Goal: Task Accomplishment & Management: Manage account settings

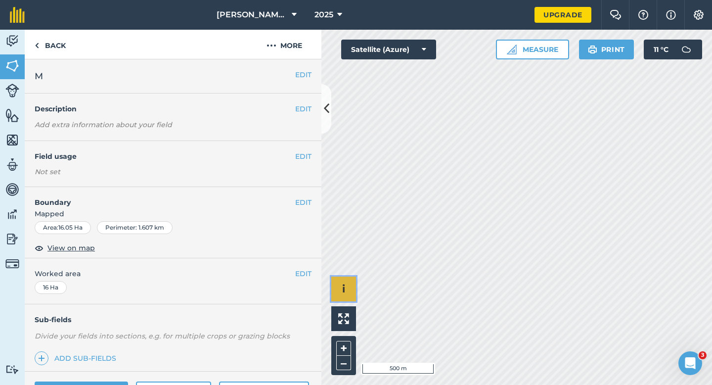
click at [349, 288] on button "i" at bounding box center [343, 288] width 25 height 25
click at [340, 287] on button "›" at bounding box center [343, 288] width 25 height 25
click at [300, 159] on button "EDIT" at bounding box center [303, 156] width 16 height 11
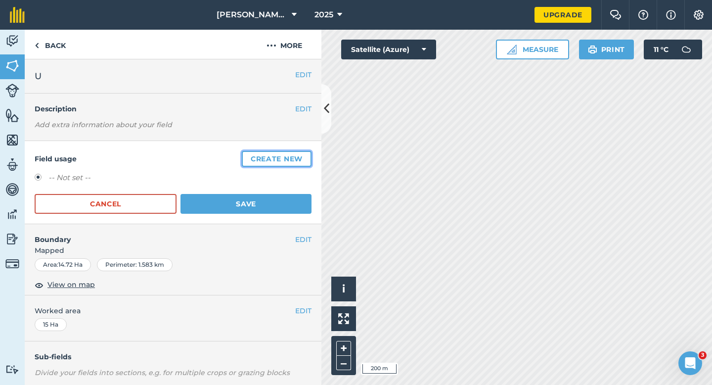
click at [300, 159] on button "Create new" at bounding box center [277, 159] width 70 height 16
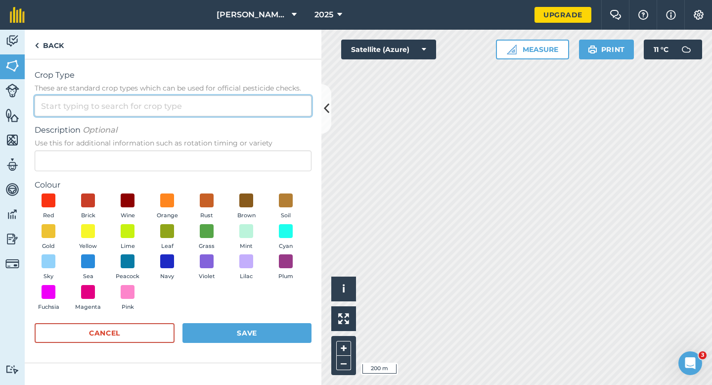
click at [267, 108] on input "Crop Type These are standard crop types which can be used for official pesticid…" at bounding box center [173, 105] width 277 height 21
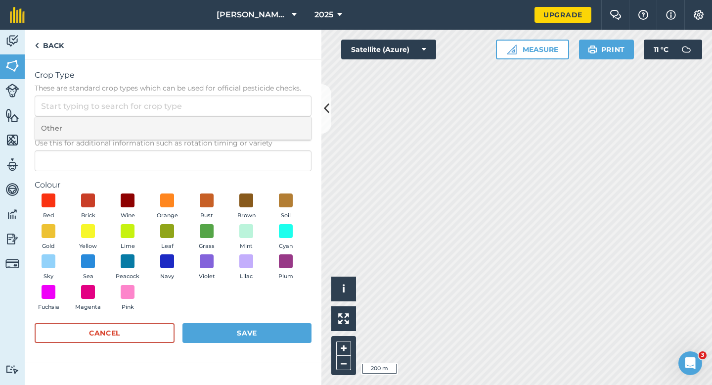
click at [267, 129] on li "Other" at bounding box center [173, 128] width 276 height 23
type input "Other"
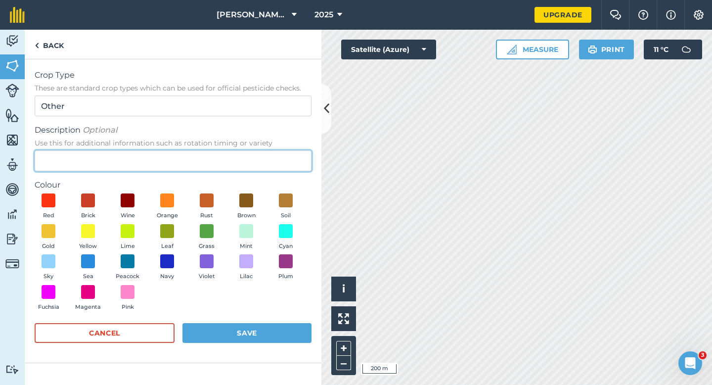
click at [267, 157] on input "Description Optional Use this for additional information such as rotation timin…" at bounding box center [173, 160] width 277 height 21
type input "Talleys Sweet Corn"
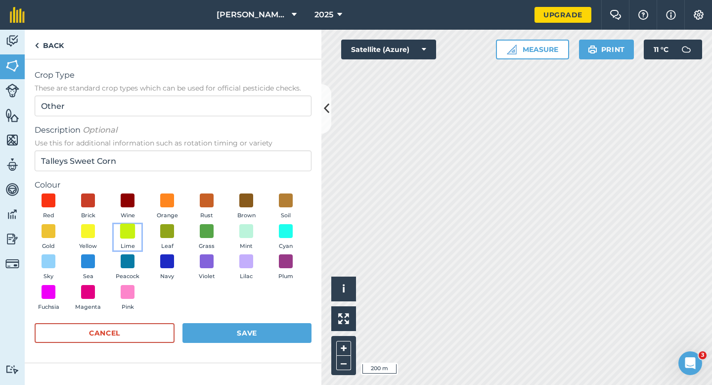
click at [126, 233] on span at bounding box center [127, 230] width 15 height 15
click at [245, 331] on button "Save" at bounding box center [246, 333] width 129 height 20
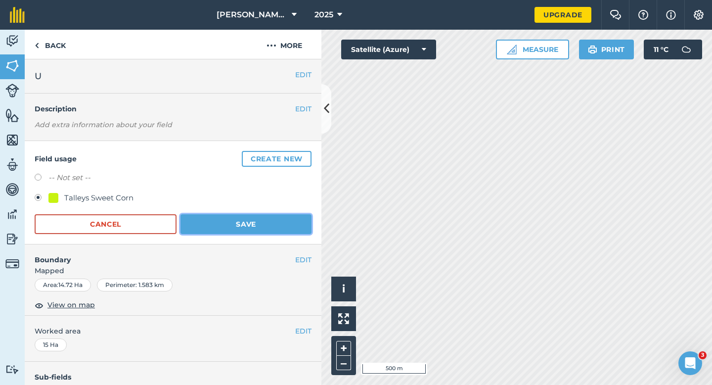
click at [270, 225] on button "Save" at bounding box center [245, 224] width 131 height 20
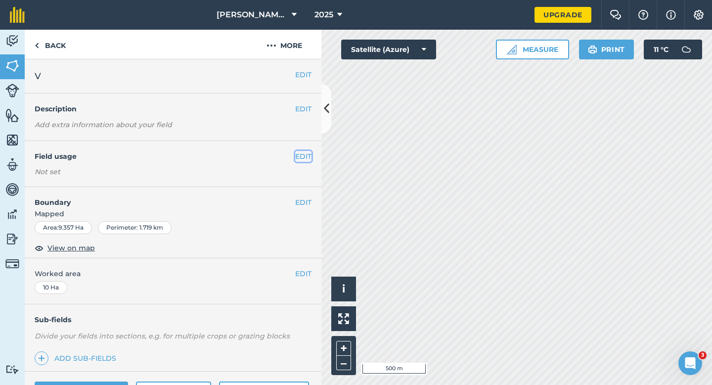
click at [303, 152] on button "EDIT" at bounding box center [303, 156] width 16 height 11
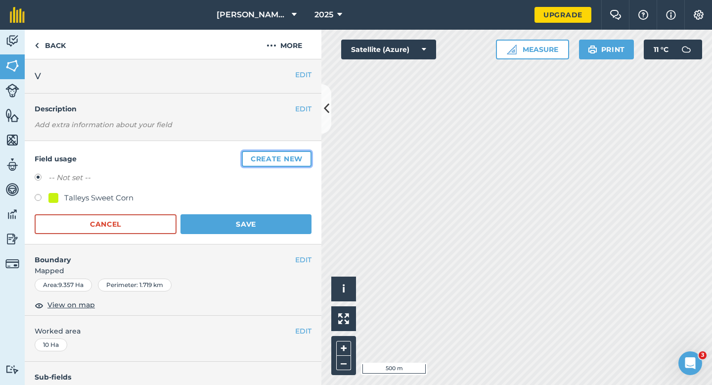
click at [303, 152] on button "Create new" at bounding box center [277, 159] width 70 height 16
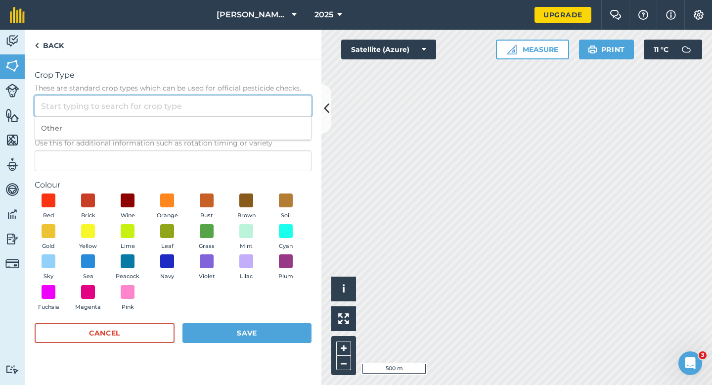
click at [292, 101] on input "Crop Type These are standard crop types which can be used for official pesticid…" at bounding box center [173, 105] width 277 height 21
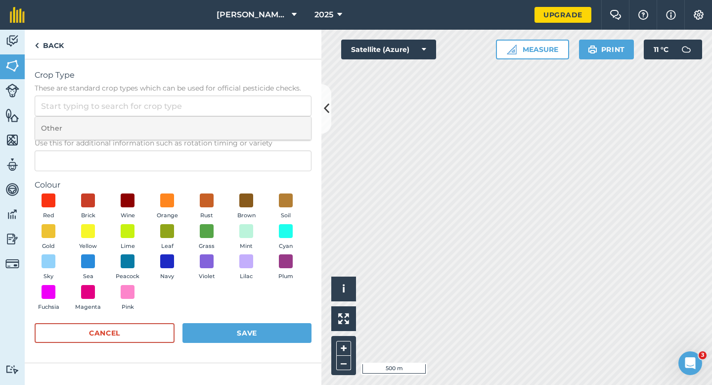
click at [292, 124] on li "Other" at bounding box center [173, 128] width 276 height 23
type input "Other"
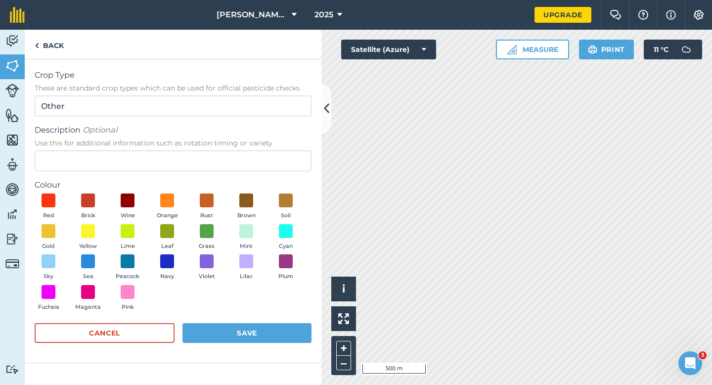
click at [288, 173] on form "Crop Type These are standard crop types which can be used for official pesticid…" at bounding box center [173, 210] width 277 height 283
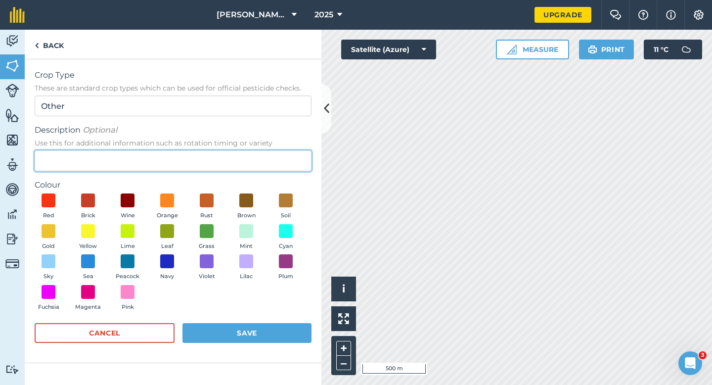
click at [288, 165] on input "Description Optional Use this for additional information such as rotation timin…" at bounding box center [173, 160] width 277 height 21
type input "Clover Seed--"
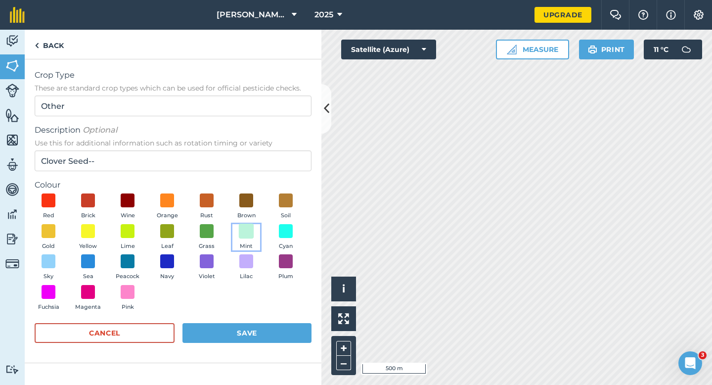
click at [251, 229] on span at bounding box center [246, 230] width 15 height 15
click at [266, 331] on button "Save" at bounding box center [246, 333] width 129 height 20
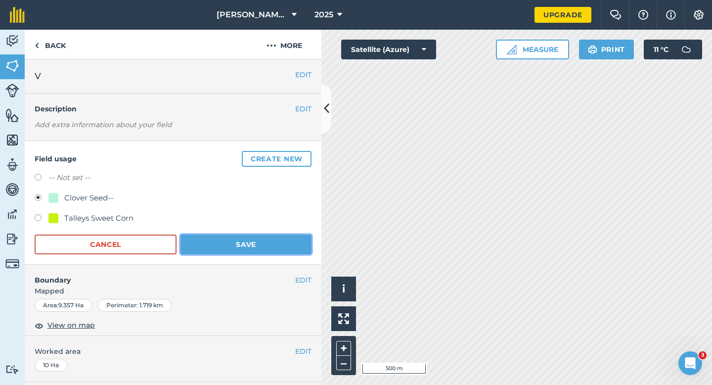
click at [282, 248] on button "Save" at bounding box center [245, 244] width 131 height 20
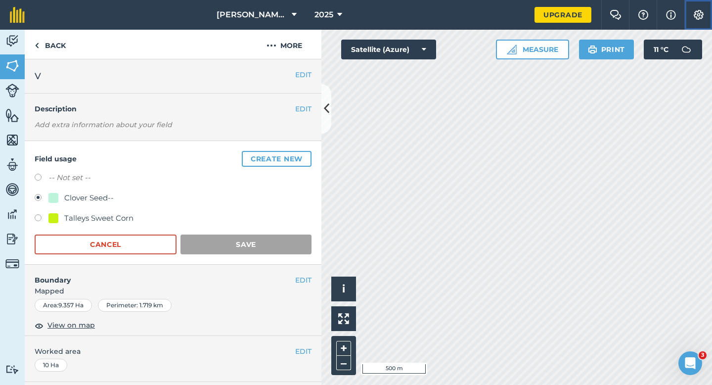
click at [706, 19] on button "Settings" at bounding box center [698, 15] width 28 height 30
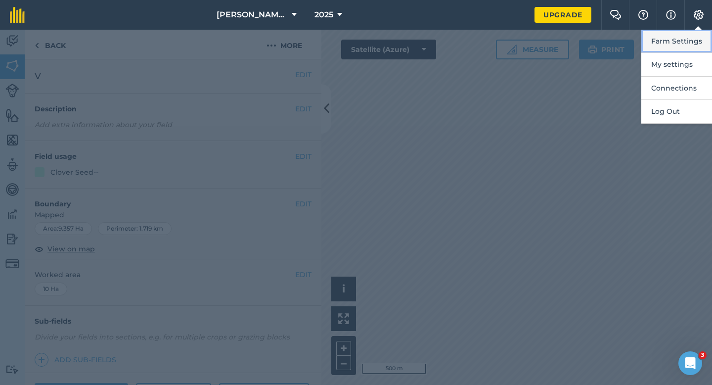
click at [671, 39] on button "Farm Settings" at bounding box center [676, 41] width 71 height 23
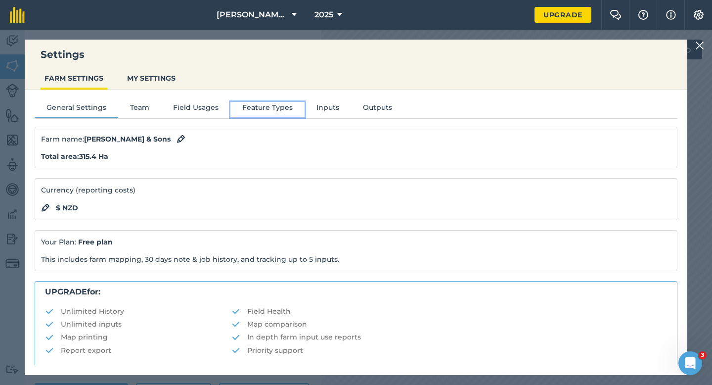
click at [240, 104] on button "Feature Types" at bounding box center [267, 109] width 74 height 15
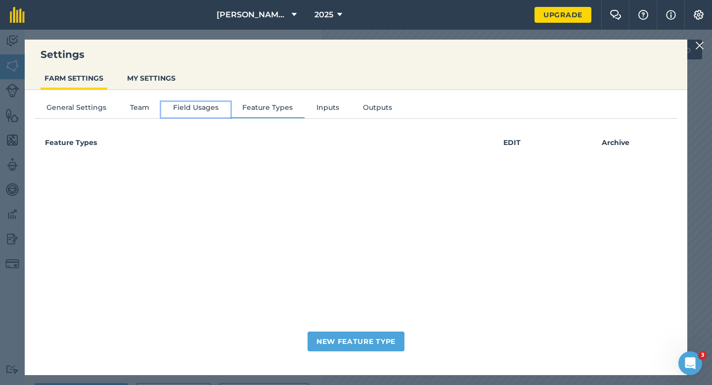
click at [197, 108] on button "Field Usages" at bounding box center [195, 109] width 69 height 15
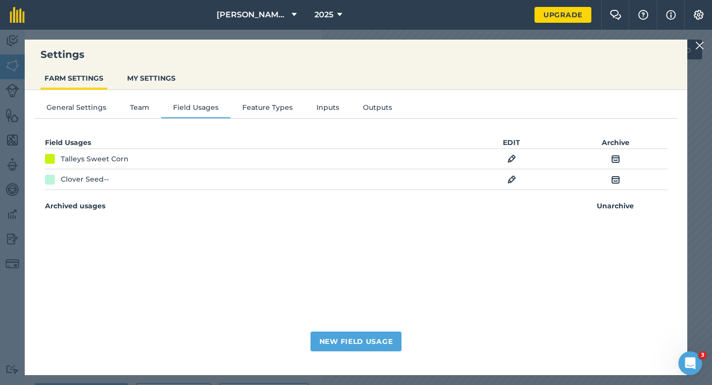
click at [513, 183] on img at bounding box center [511, 180] width 9 height 12
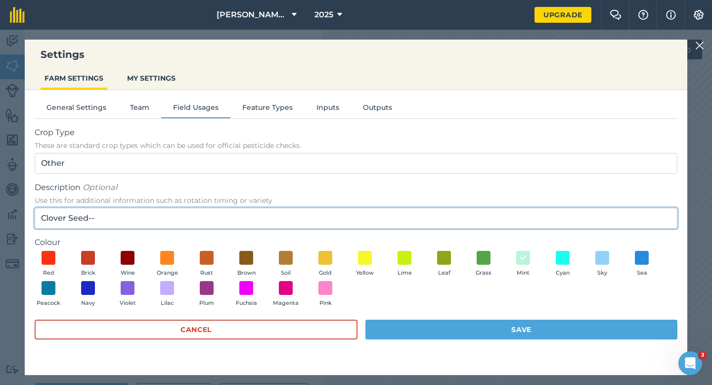
click at [216, 211] on input "Clover Seed--" at bounding box center [356, 218] width 643 height 21
click at [235, 221] on input "Clover Seed--" at bounding box center [356, 218] width 643 height 21
type input "Clover Seed"
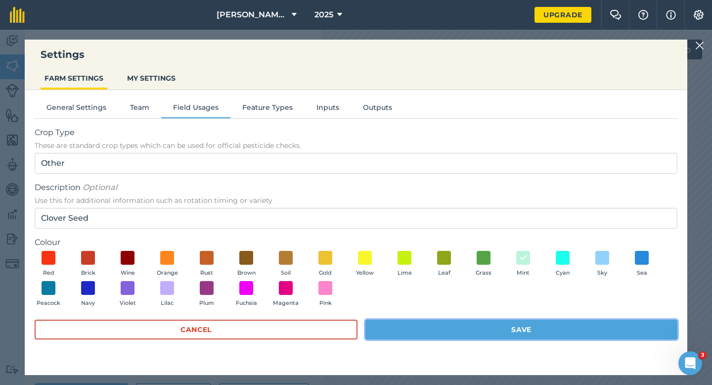
click at [434, 326] on button "Save" at bounding box center [521, 329] width 312 height 20
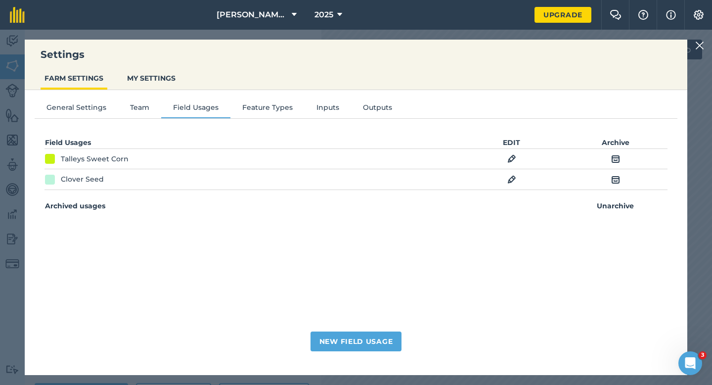
click at [697, 54] on div "Settings FARM SETTINGS MY SETTINGS General Settings Team Field Usages Feature T…" at bounding box center [356, 207] width 712 height 355
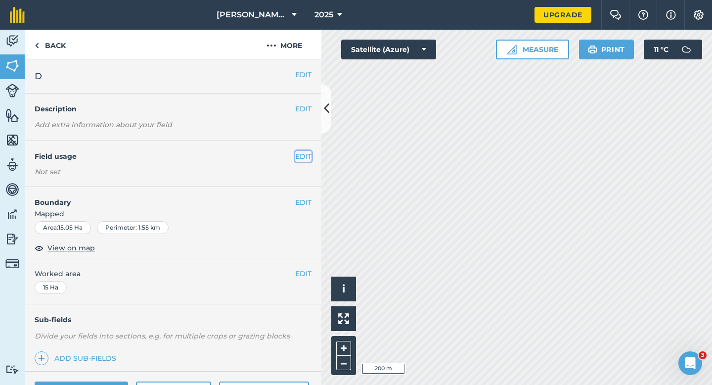
click at [300, 152] on button "EDIT" at bounding box center [303, 156] width 16 height 11
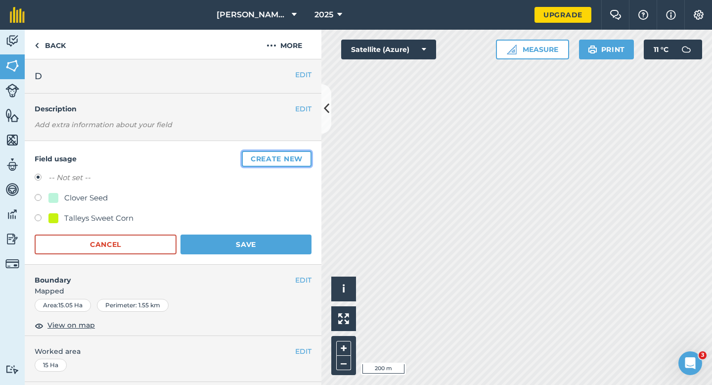
click at [300, 153] on button "Create new" at bounding box center [277, 159] width 70 height 16
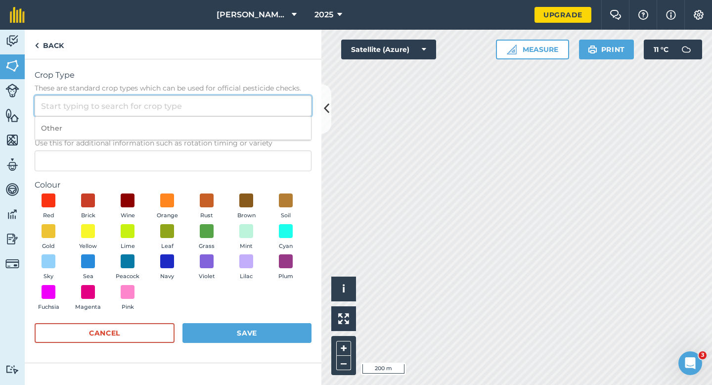
click at [268, 101] on input "Crop Type These are standard crop types which can be used for official pesticid…" at bounding box center [173, 105] width 277 height 21
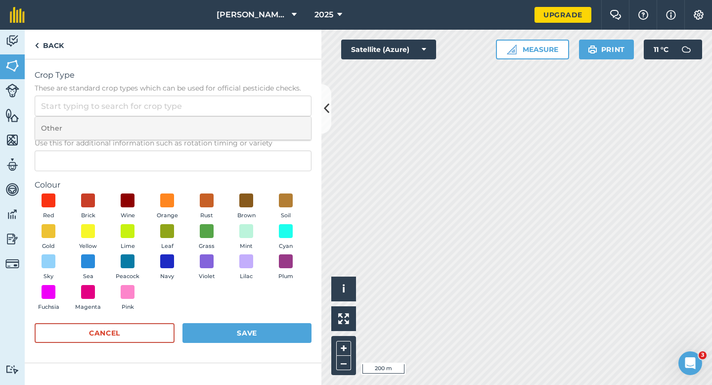
click at [268, 128] on li "Other" at bounding box center [173, 128] width 276 height 23
type input "Other"
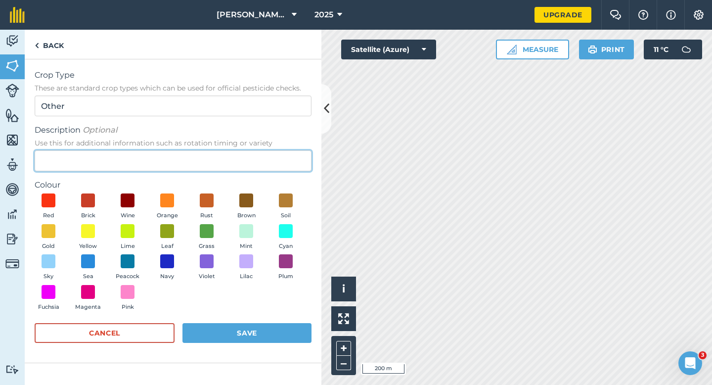
click at [263, 161] on input "Description Optional Use this for additional information such as rotation timin…" at bounding box center [173, 160] width 277 height 21
type input "Grass Seed"
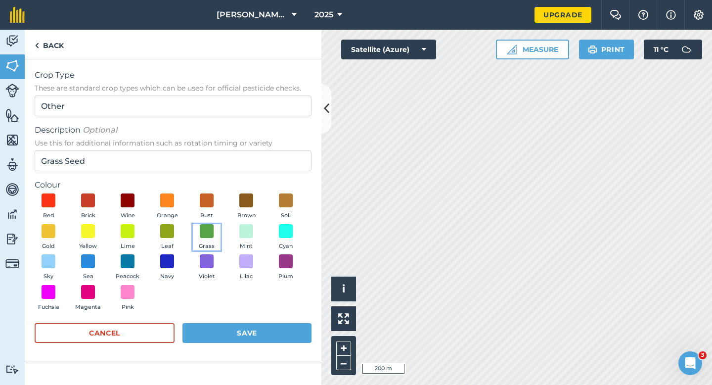
click at [195, 224] on button "Grass" at bounding box center [207, 237] width 28 height 27
click at [222, 326] on button "Save" at bounding box center [246, 333] width 129 height 20
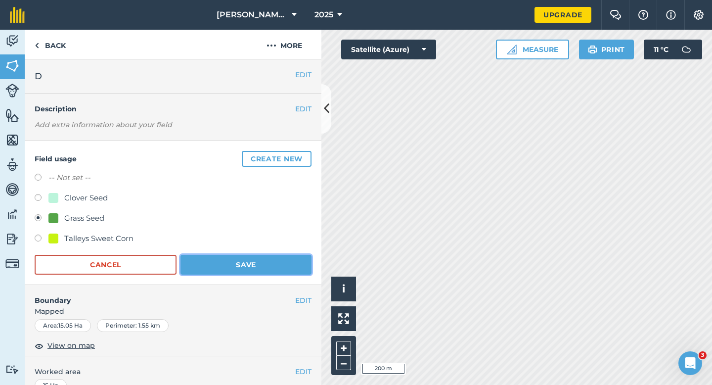
click at [240, 272] on button "Save" at bounding box center [245, 265] width 131 height 20
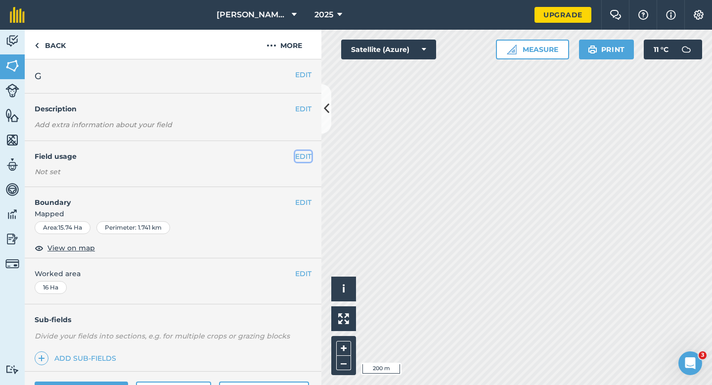
click at [302, 158] on button "EDIT" at bounding box center [303, 156] width 16 height 11
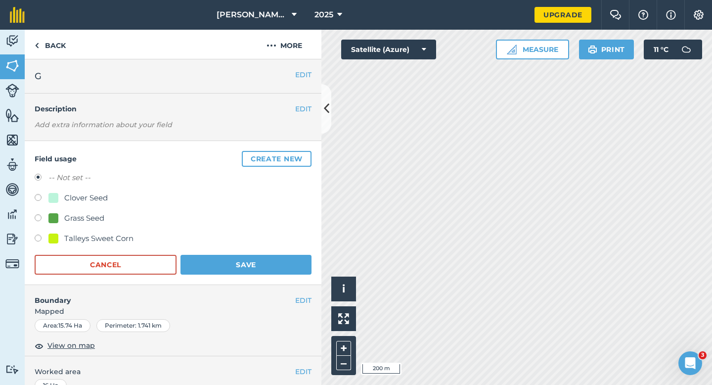
click at [78, 199] on div "Clover Seed" at bounding box center [86, 198] width 44 height 12
radio input "true"
radio input "false"
click at [89, 214] on div "Grass Seed" at bounding box center [84, 218] width 40 height 12
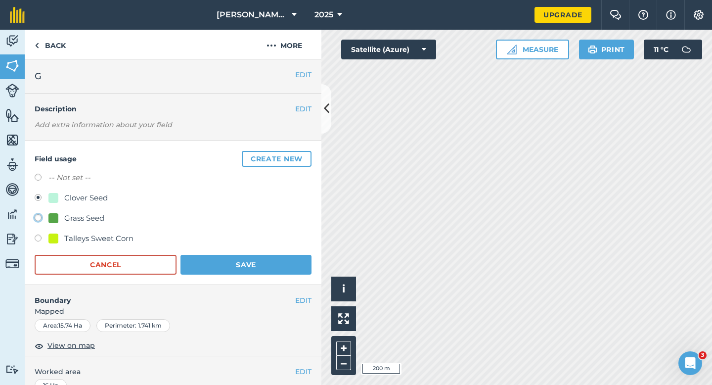
radio input "true"
radio input "false"
click at [211, 258] on button "Save" at bounding box center [245, 265] width 131 height 20
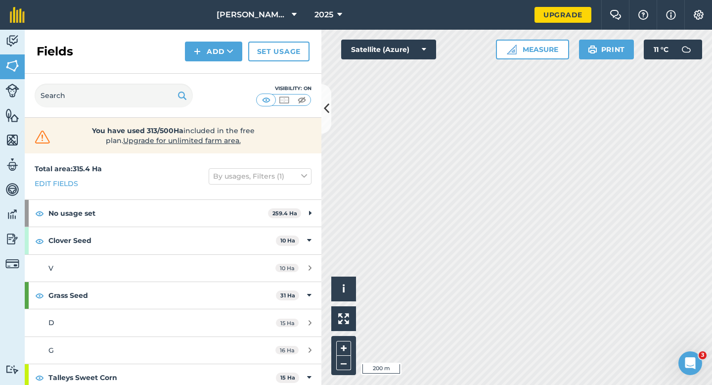
click at [319, 42] on div "Activity Fields Livestock Features Maps Team Vehicles Data Reporting Billing Tu…" at bounding box center [356, 207] width 712 height 355
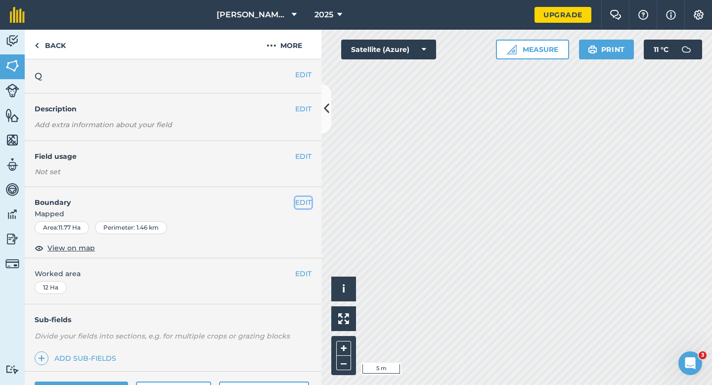
click at [302, 198] on button "EDIT" at bounding box center [303, 202] width 16 height 11
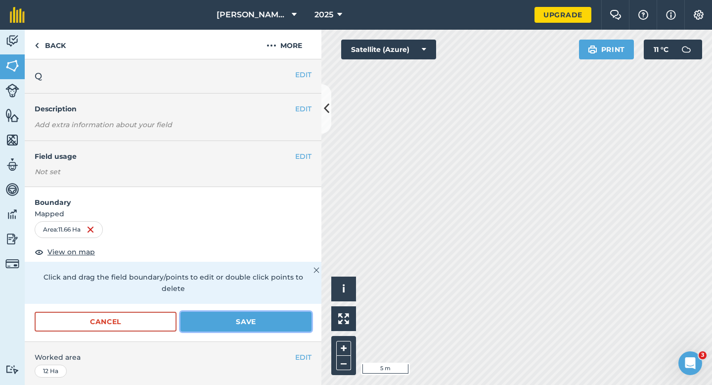
click at [290, 311] on button "Save" at bounding box center [245, 321] width 131 height 20
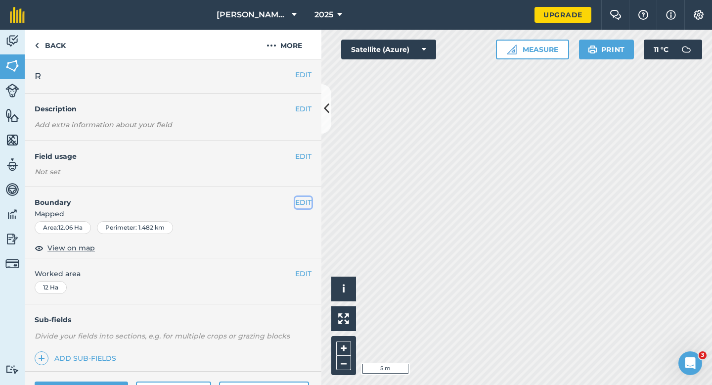
click at [300, 200] on button "EDIT" at bounding box center [303, 202] width 16 height 11
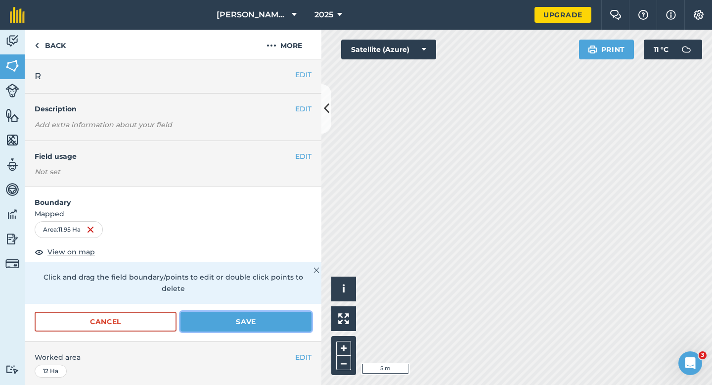
click at [292, 314] on button "Save" at bounding box center [245, 321] width 131 height 20
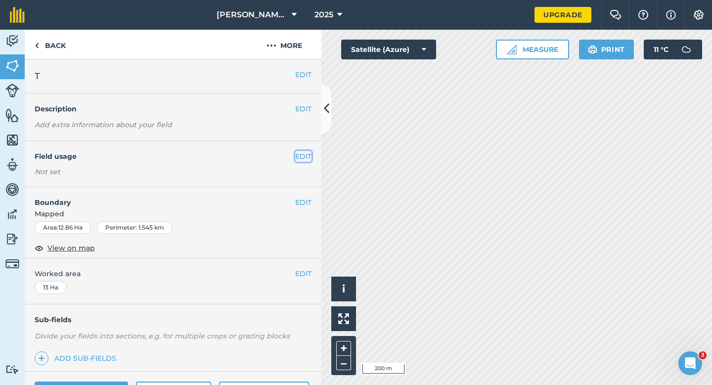
click at [297, 155] on button "EDIT" at bounding box center [303, 156] width 16 height 11
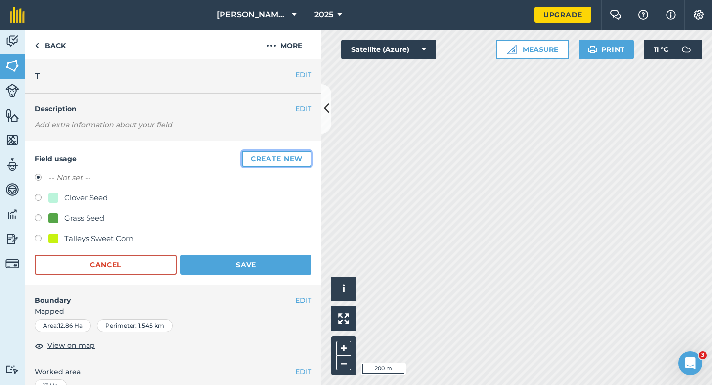
click at [297, 156] on button "Create new" at bounding box center [277, 159] width 70 height 16
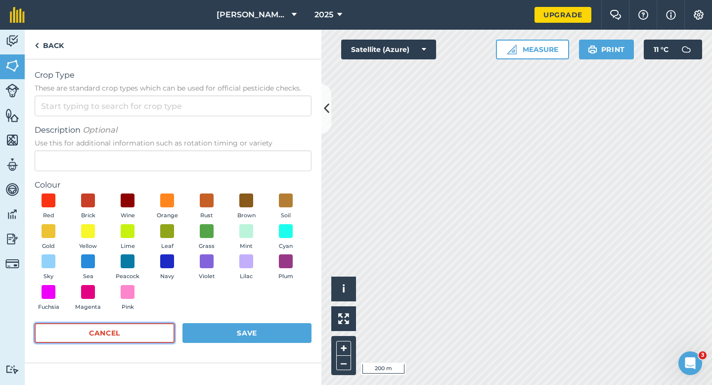
click at [154, 326] on button "Cancel" at bounding box center [105, 333] width 140 height 20
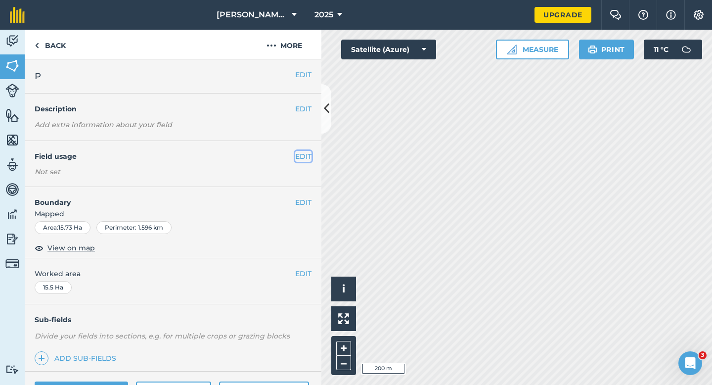
click at [298, 157] on button "EDIT" at bounding box center [303, 156] width 16 height 11
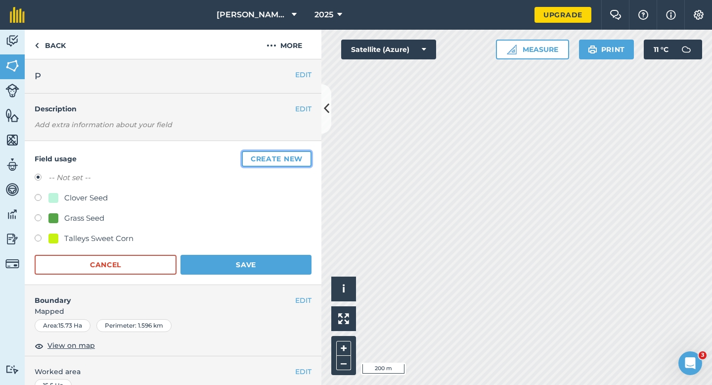
click at [298, 157] on button "Create new" at bounding box center [277, 159] width 70 height 16
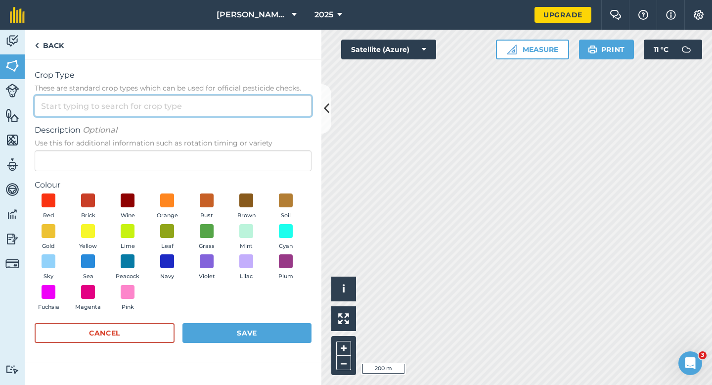
click at [285, 110] on input "Crop Type These are standard crop types which can be used for official pesticid…" at bounding box center [173, 105] width 277 height 21
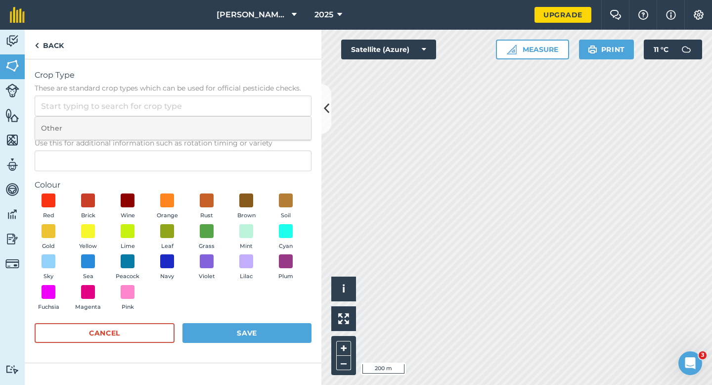
click at [285, 120] on li "Other" at bounding box center [173, 128] width 276 height 23
type input "Other"
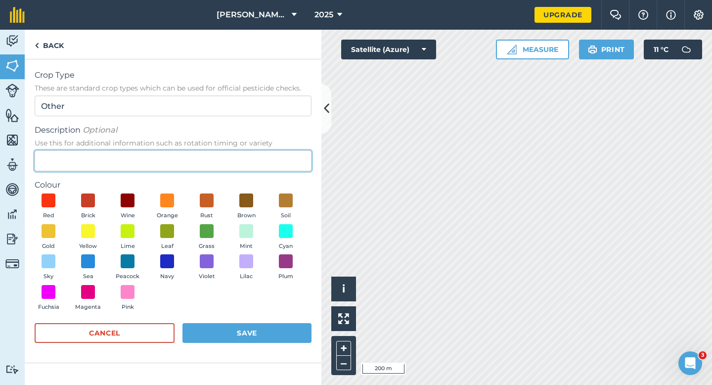
click at [285, 156] on input "Description Optional Use this for additional information such as rotation timin…" at bounding box center [173, 160] width 277 height 21
type input "Wheat"
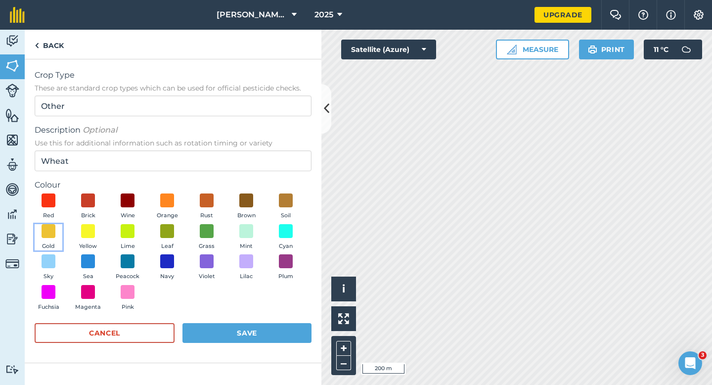
click at [58, 232] on button "Gold" at bounding box center [49, 237] width 28 height 27
click at [270, 350] on div "Cancel Save" at bounding box center [173, 338] width 277 height 30
click at [270, 338] on button "Save" at bounding box center [246, 333] width 129 height 20
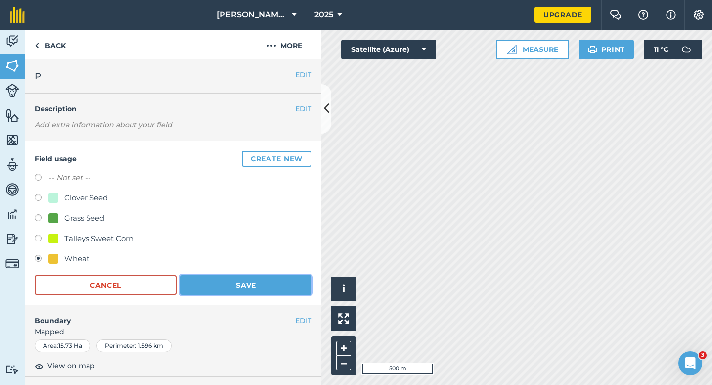
click at [283, 294] on button "Save" at bounding box center [245, 285] width 131 height 20
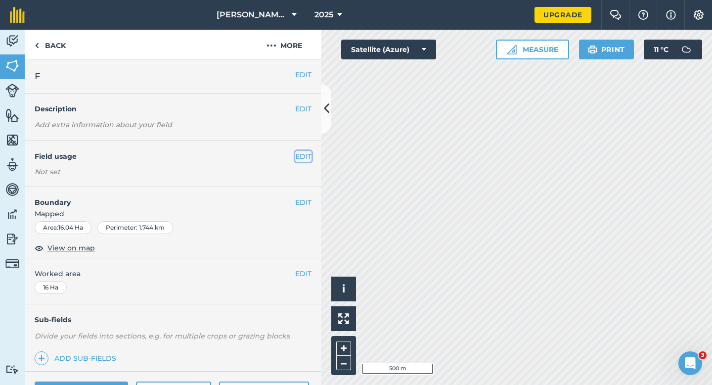
click at [303, 156] on button "EDIT" at bounding box center [303, 156] width 16 height 11
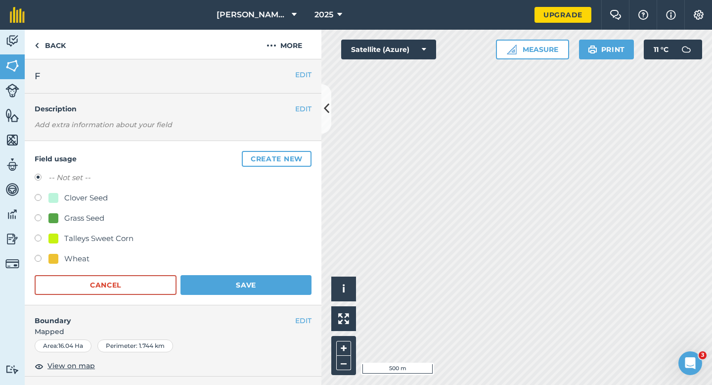
click at [76, 259] on div "Wheat" at bounding box center [76, 259] width 25 height 12
radio input "true"
radio input "false"
click at [242, 277] on button "Save" at bounding box center [245, 285] width 131 height 20
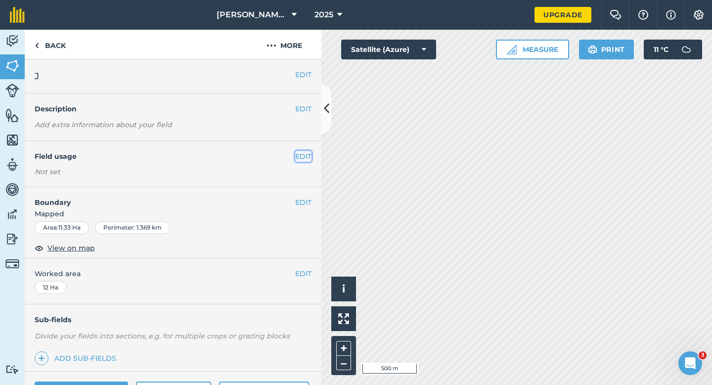
click at [304, 155] on button "EDIT" at bounding box center [303, 156] width 16 height 11
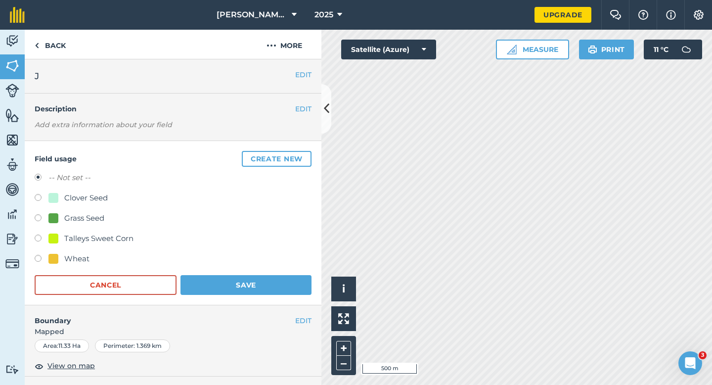
click at [72, 256] on div "Wheat" at bounding box center [76, 259] width 25 height 12
radio input "true"
radio input "false"
click at [288, 281] on button "Save" at bounding box center [245, 285] width 131 height 20
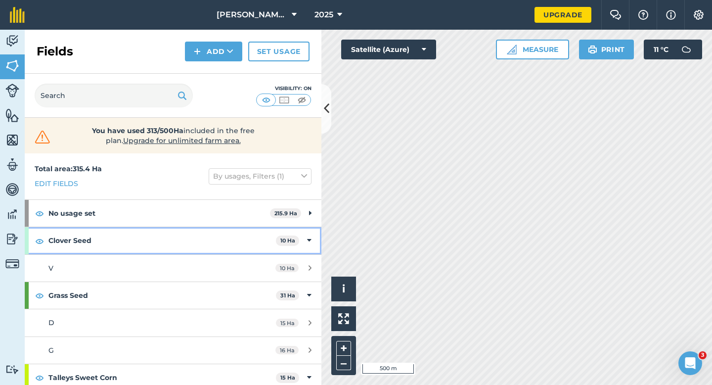
click at [306, 248] on div "Clover Seed 10 Ha" at bounding box center [173, 240] width 297 height 27
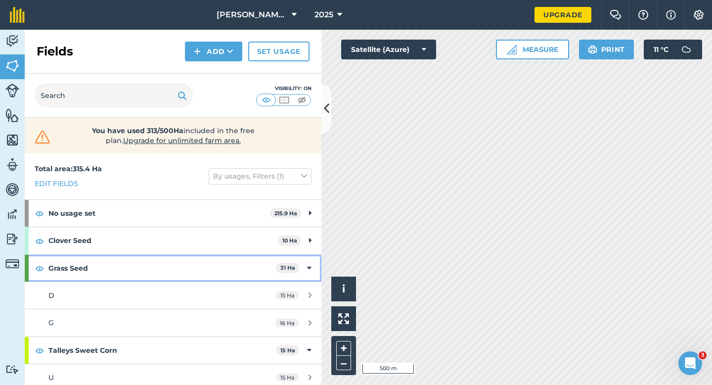
click at [306, 268] on div "Grass Seed 31 Ha" at bounding box center [173, 268] width 297 height 27
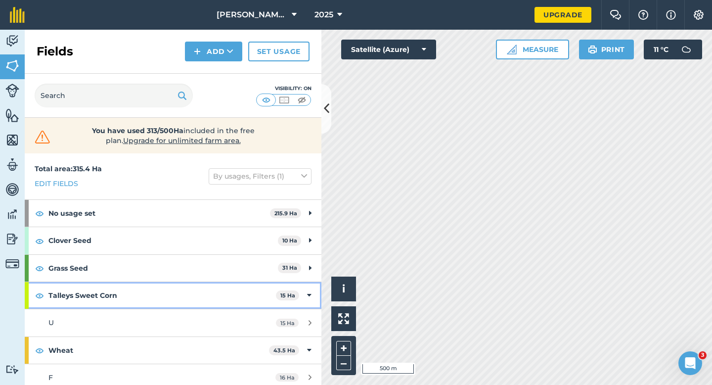
click at [311, 290] on icon at bounding box center [309, 295] width 4 height 11
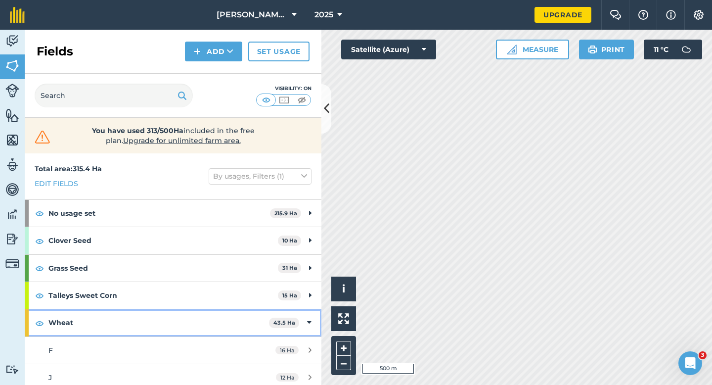
click at [311, 314] on div "Wheat 43.5 Ha" at bounding box center [173, 322] width 297 height 27
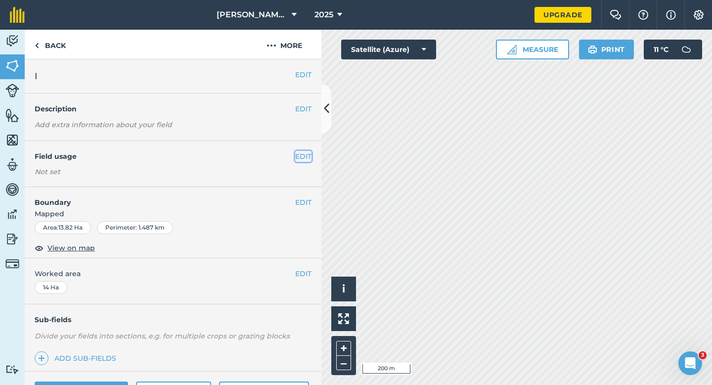
click at [303, 151] on button "EDIT" at bounding box center [303, 156] width 16 height 11
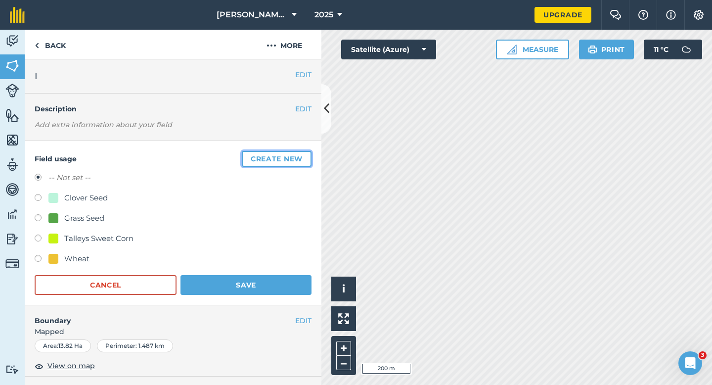
click at [303, 152] on button "Create new" at bounding box center [277, 159] width 70 height 16
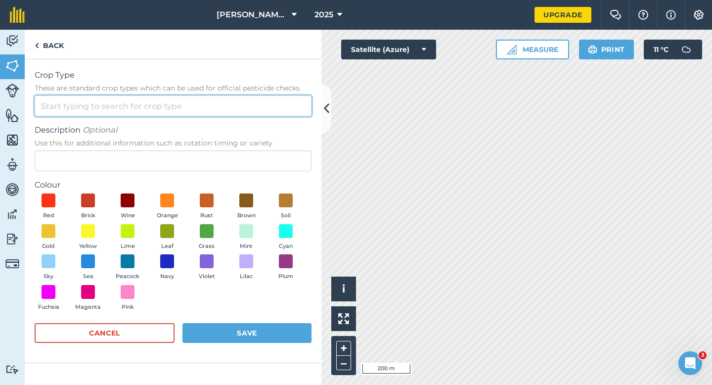
click at [280, 116] on input "Crop Type These are standard crop types which can be used for official pesticid…" at bounding box center [173, 105] width 277 height 21
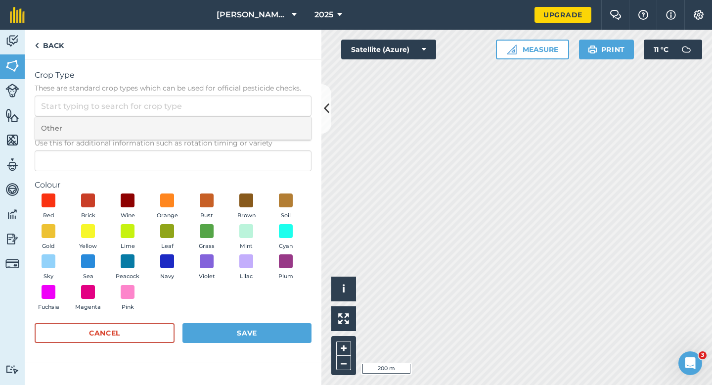
click at [281, 129] on li "Other" at bounding box center [173, 128] width 276 height 23
type input "Other"
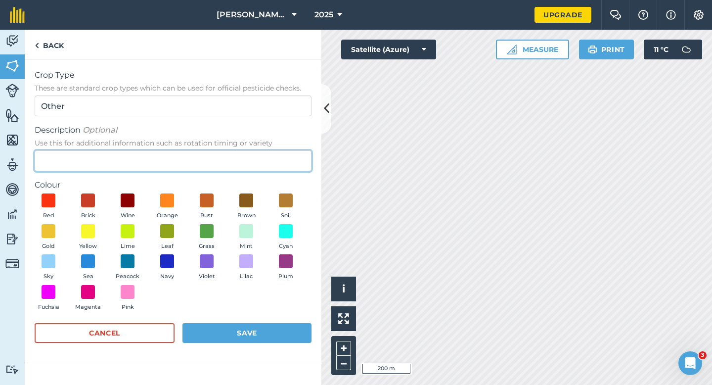
click at [281, 163] on input "Description Optional Use this for additional information such as rotation timin…" at bounding box center [173, 160] width 277 height 21
type input "Radish Seed"
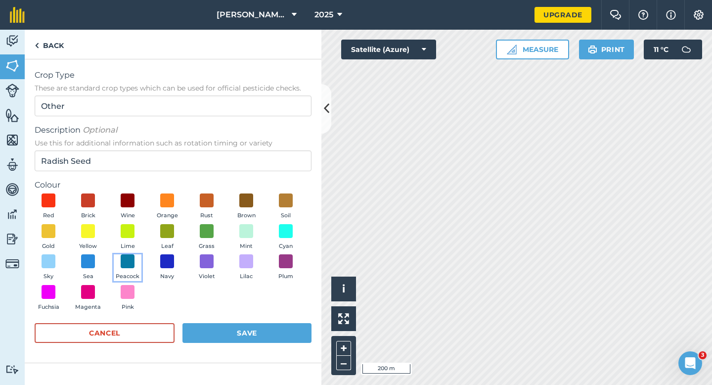
click at [135, 260] on button "Peacock" at bounding box center [128, 267] width 28 height 27
click at [251, 341] on button "Save" at bounding box center [246, 333] width 129 height 20
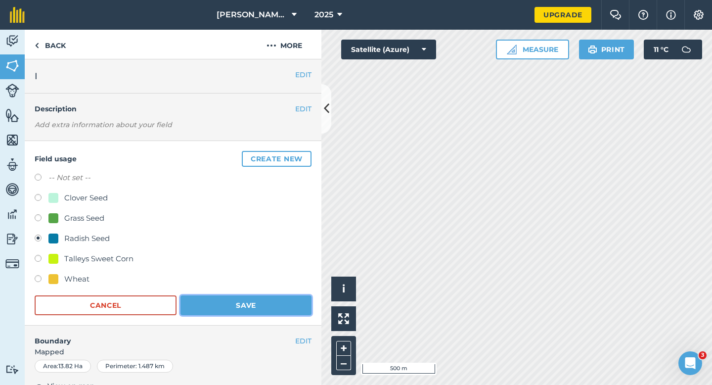
click at [307, 301] on button "Save" at bounding box center [245, 305] width 131 height 20
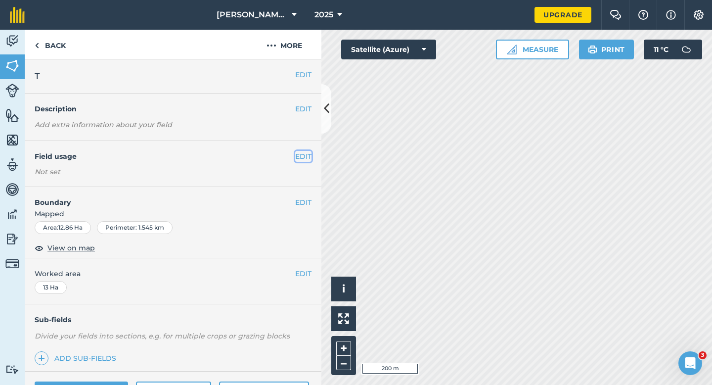
click at [302, 156] on button "EDIT" at bounding box center [303, 156] width 16 height 11
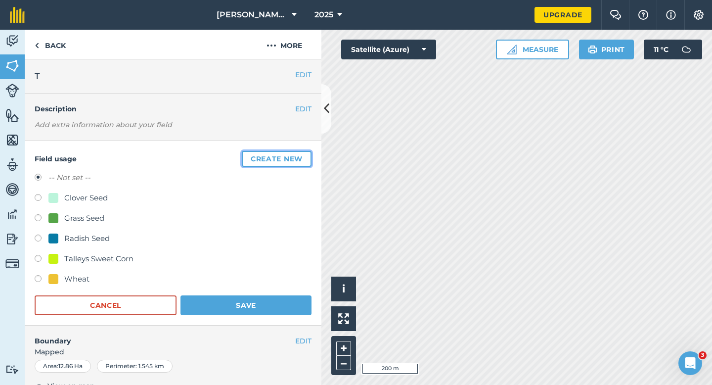
click at [302, 156] on button "Create new" at bounding box center [277, 159] width 70 height 16
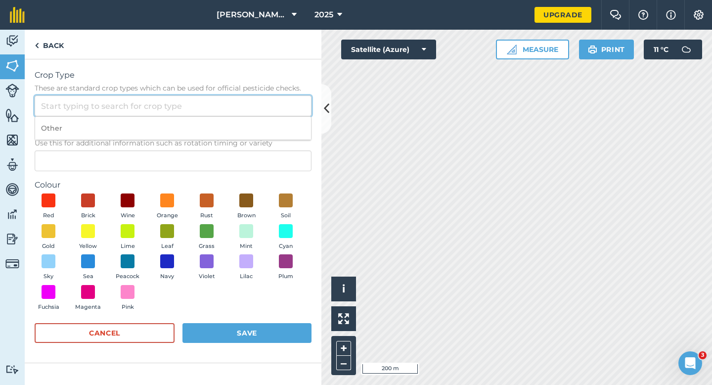
click at [269, 102] on input "Crop Type These are standard crop types which can be used for official pesticid…" at bounding box center [173, 105] width 277 height 21
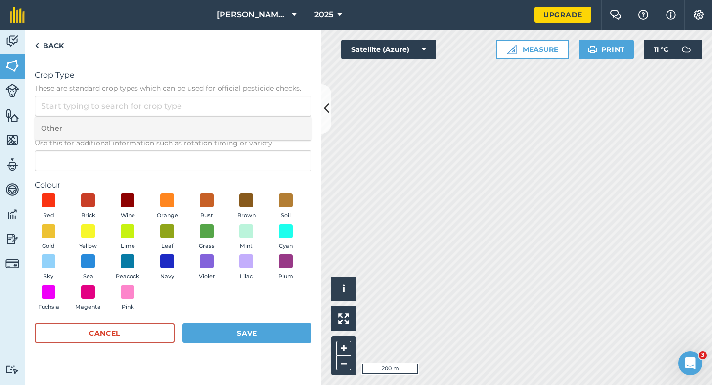
click at [275, 126] on li "Other" at bounding box center [173, 128] width 276 height 23
type input "Other"
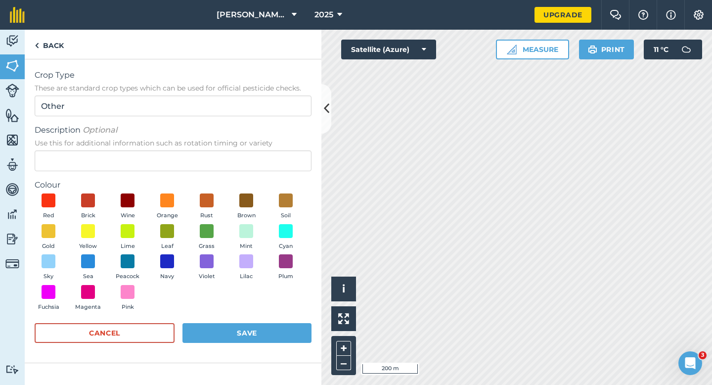
click at [275, 173] on form "Crop Type These are standard crop types which can be used for official pesticid…" at bounding box center [173, 210] width 277 height 283
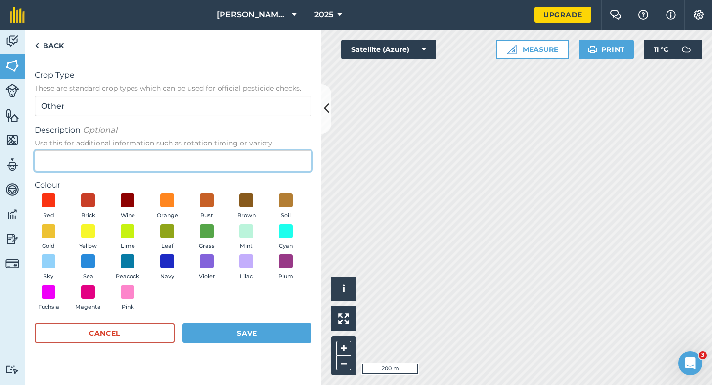
click at [275, 168] on input "Description Optional Use this for additional information such as rotation timin…" at bounding box center [173, 160] width 277 height 21
type input "Watties Peas"
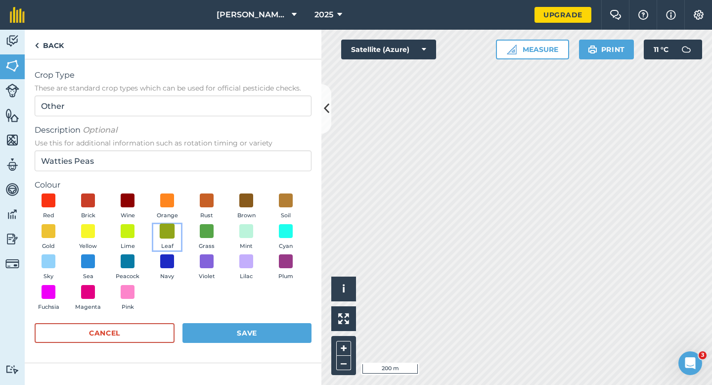
click at [169, 232] on span at bounding box center [167, 230] width 15 height 15
click at [233, 324] on button "Save" at bounding box center [246, 333] width 129 height 20
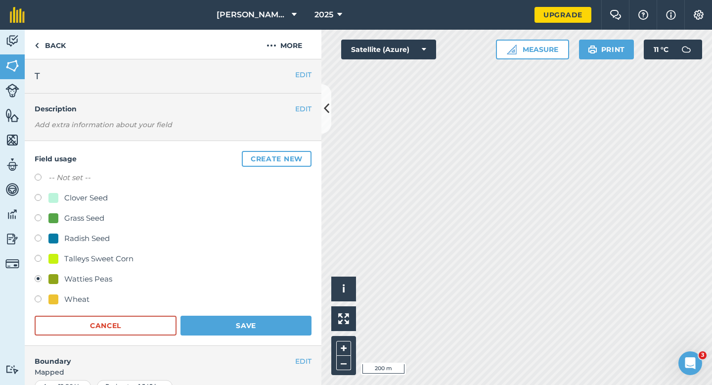
click at [287, 310] on form "-- Not set -- Clover Seed Grass Seed Radish Seed Talleys Sweet Corn Watties Pea…" at bounding box center [173, 254] width 277 height 164
click at [294, 313] on form "-- Not set -- Clover Seed Grass Seed Radish Seed Talleys Sweet Corn Watties Pea…" at bounding box center [173, 254] width 277 height 164
click at [268, 319] on button "Save" at bounding box center [245, 325] width 131 height 20
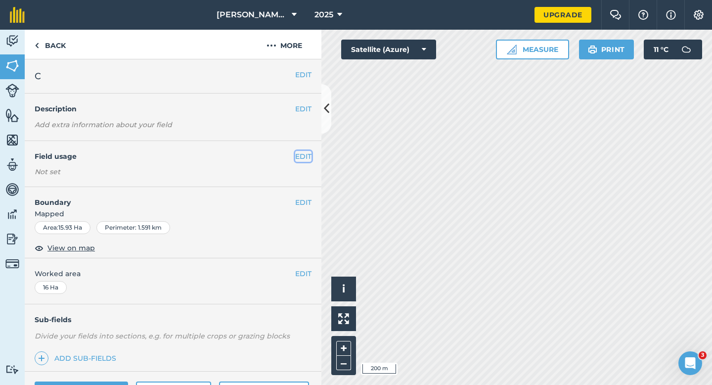
click at [306, 160] on button "EDIT" at bounding box center [303, 156] width 16 height 11
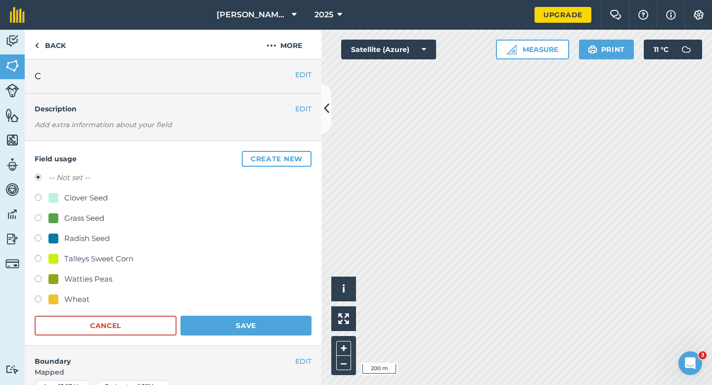
click at [87, 277] on div "Watties Peas" at bounding box center [88, 279] width 48 height 12
radio input "true"
radio input "false"
click at [214, 304] on div "Wheat" at bounding box center [173, 300] width 277 height 14
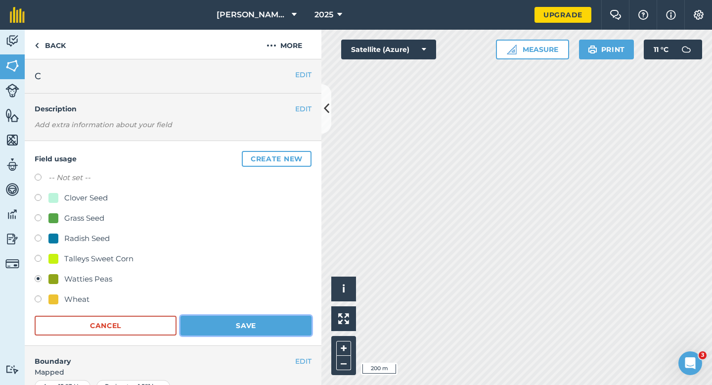
click at [226, 318] on button "Save" at bounding box center [245, 325] width 131 height 20
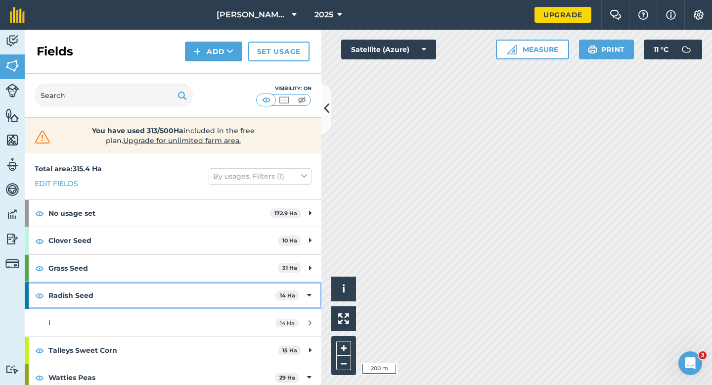
click at [231, 284] on strong "Radish Seed" at bounding box center [161, 295] width 227 height 27
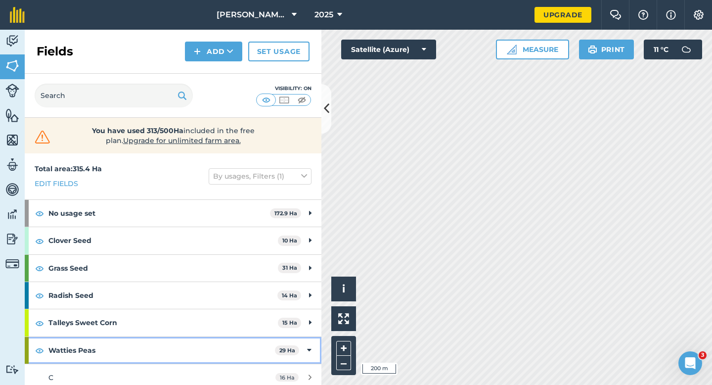
click at [307, 345] on icon at bounding box center [309, 350] width 4 height 11
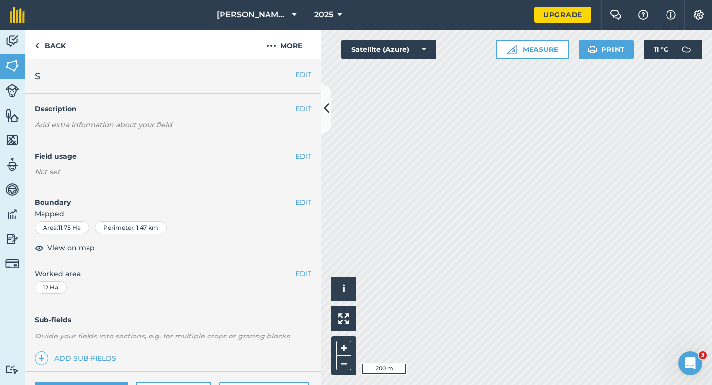
click at [294, 154] on h4 "Field usage" at bounding box center [165, 156] width 261 height 11
click at [303, 154] on button "EDIT" at bounding box center [303, 156] width 16 height 11
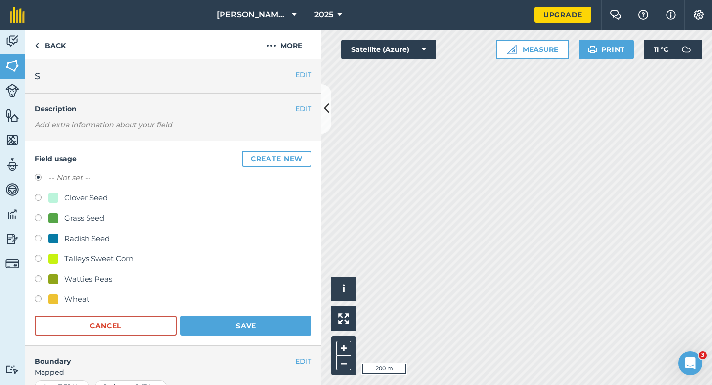
click at [88, 222] on div "Grass Seed" at bounding box center [84, 218] width 40 height 12
radio input "true"
radio input "false"
click at [211, 334] on button "Save" at bounding box center [245, 325] width 131 height 20
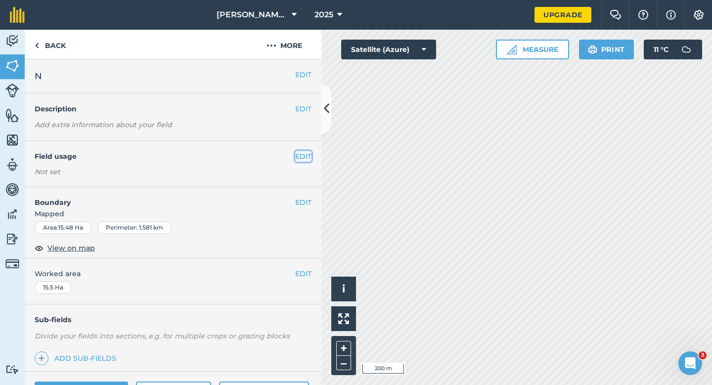
click at [302, 154] on button "EDIT" at bounding box center [303, 156] width 16 height 11
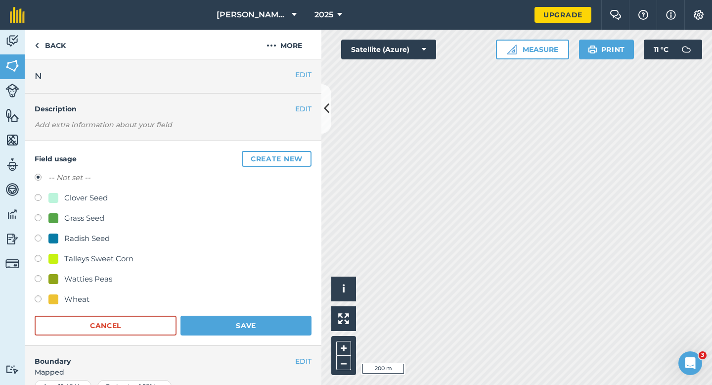
click at [90, 222] on div "Grass Seed" at bounding box center [84, 218] width 40 height 12
radio input "true"
radio input "false"
click at [216, 305] on div "Wheat" at bounding box center [173, 300] width 277 height 14
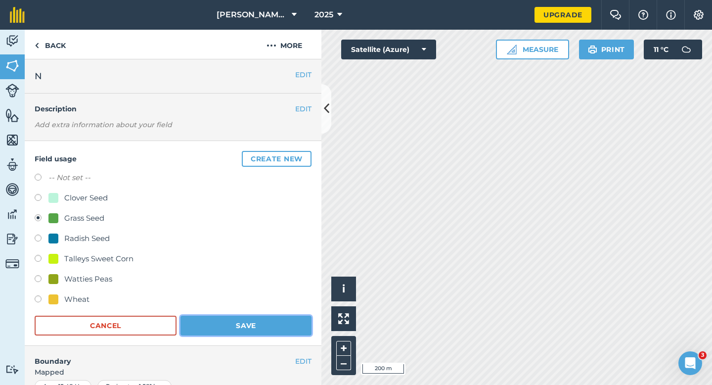
click at [221, 319] on button "Save" at bounding box center [245, 325] width 131 height 20
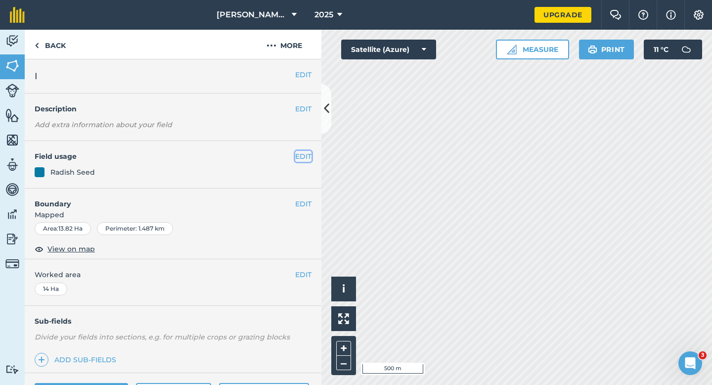
click at [305, 153] on button "EDIT" at bounding box center [303, 156] width 16 height 11
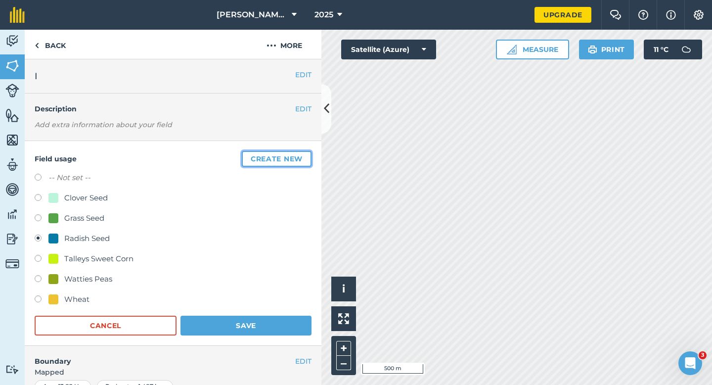
click at [305, 153] on button "Create new" at bounding box center [277, 159] width 70 height 16
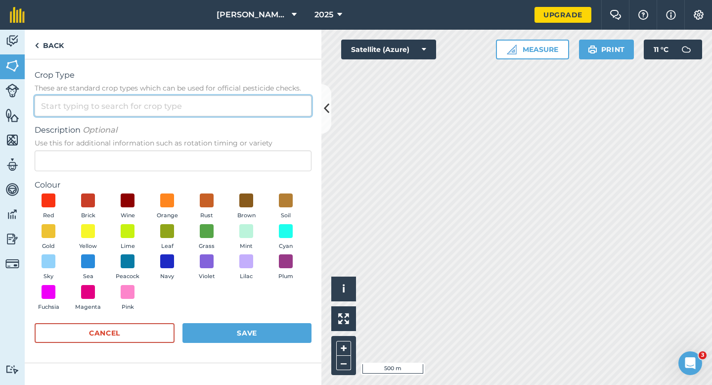
click at [263, 111] on input "Crop Type These are standard crop types which can be used for official pesticid…" at bounding box center [173, 105] width 277 height 21
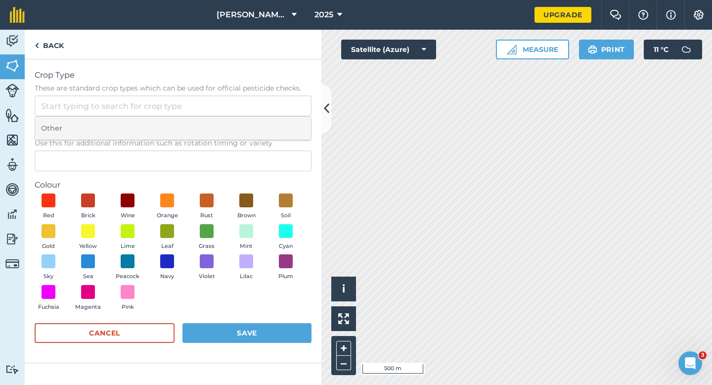
click at [263, 119] on li "Other" at bounding box center [173, 128] width 276 height 23
type input "Other"
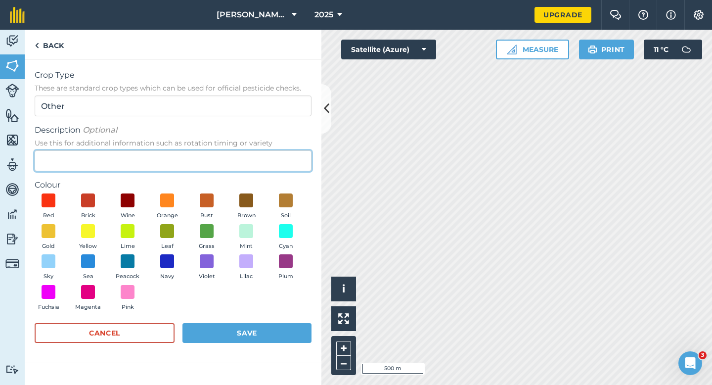
click at [263, 157] on input "Description Optional Use this for additional information such as rotation timin…" at bounding box center [173, 160] width 277 height 21
type input "Potatoes"
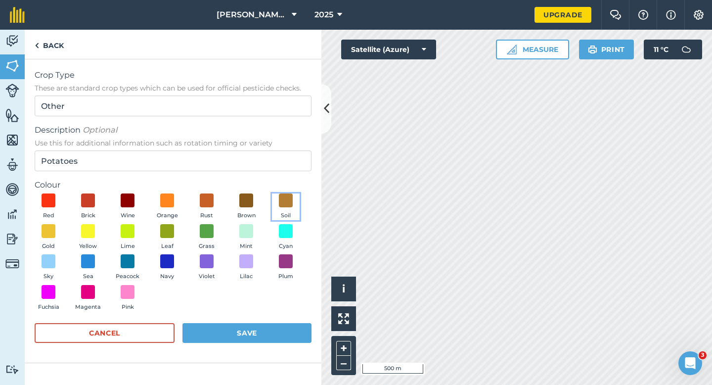
click at [297, 200] on button "Soil" at bounding box center [286, 206] width 28 height 27
click at [283, 328] on button "Save" at bounding box center [246, 333] width 129 height 20
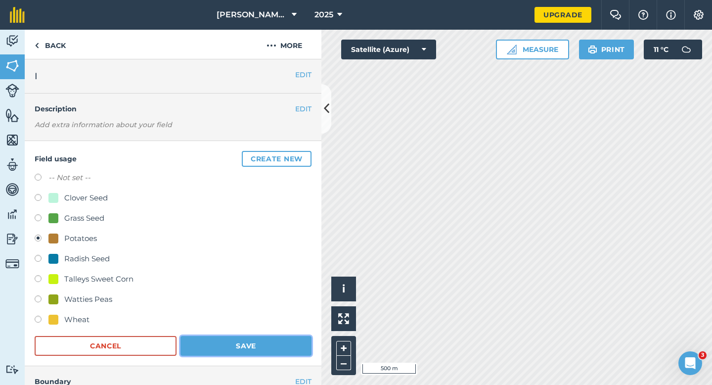
click at [283, 349] on button "Save" at bounding box center [245, 346] width 131 height 20
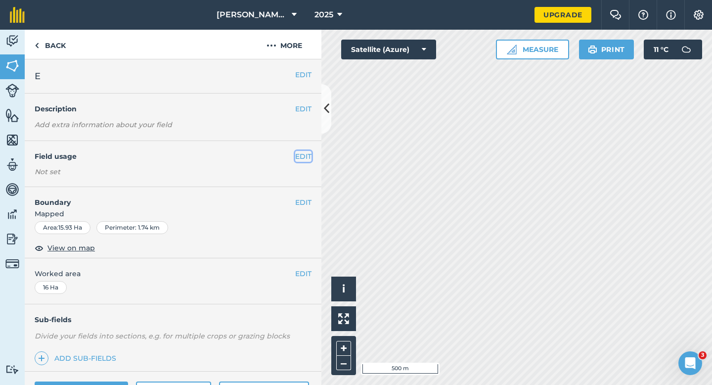
click at [300, 154] on button "EDIT" at bounding box center [303, 156] width 16 height 11
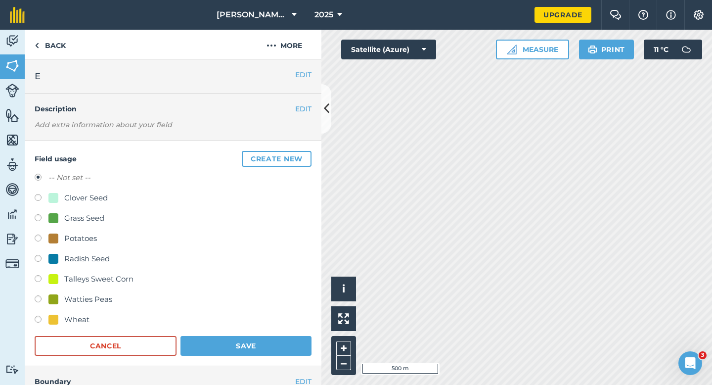
click at [76, 265] on div "Radish Seed" at bounding box center [173, 260] width 277 height 14
click at [76, 248] on div "-- Not set -- Clover Seed Grass Seed Potatoes Radish Seed Talleys Sweet Corn Wa…" at bounding box center [173, 250] width 277 height 156
click at [78, 259] on div "Radish Seed" at bounding box center [86, 259] width 45 height 12
radio input "true"
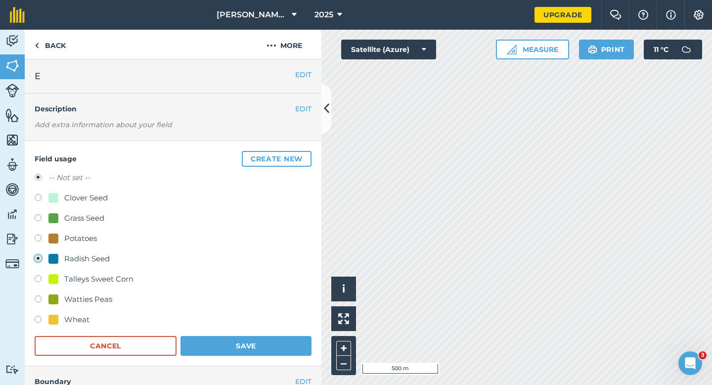
radio input "false"
click at [219, 347] on button "Save" at bounding box center [245, 346] width 131 height 20
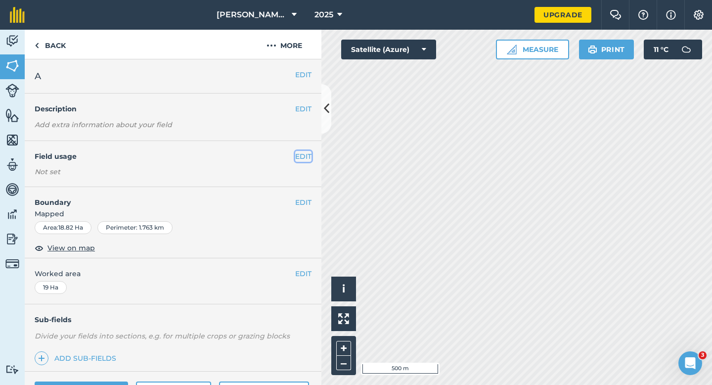
click at [301, 156] on button "EDIT" at bounding box center [303, 156] width 16 height 11
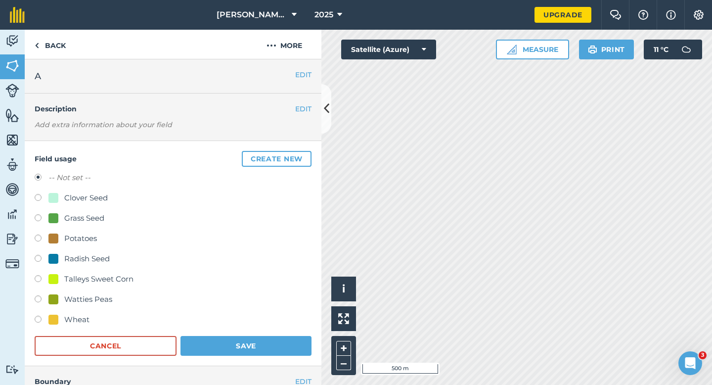
click at [94, 216] on div "Grass Seed" at bounding box center [84, 218] width 40 height 12
radio input "true"
radio input "false"
click at [260, 352] on button "Save" at bounding box center [245, 346] width 131 height 20
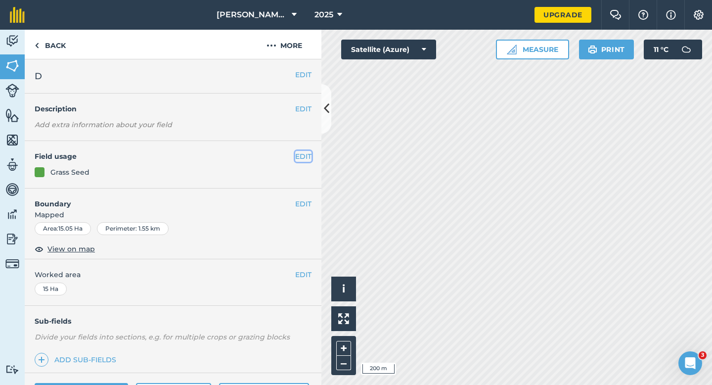
click at [306, 157] on button "EDIT" at bounding box center [303, 156] width 16 height 11
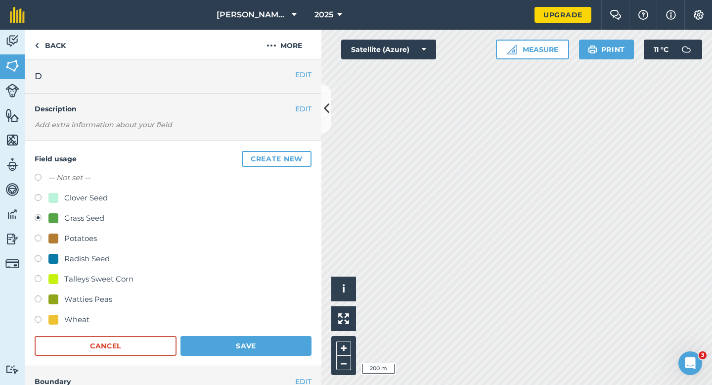
click at [68, 169] on div "Field usage Create new -- Not set -- Clover Seed Grass Seed Potatoes Radish See…" at bounding box center [173, 253] width 297 height 225
click at [69, 172] on label "-- Not set --" at bounding box center [69, 178] width 42 height 12
radio input "true"
radio input "false"
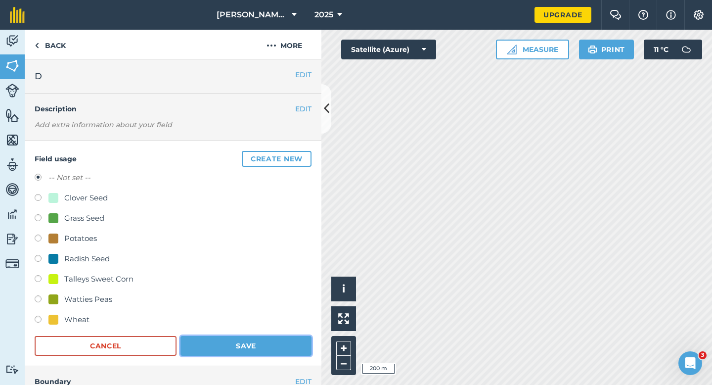
click at [249, 348] on button "Save" at bounding box center [245, 346] width 131 height 20
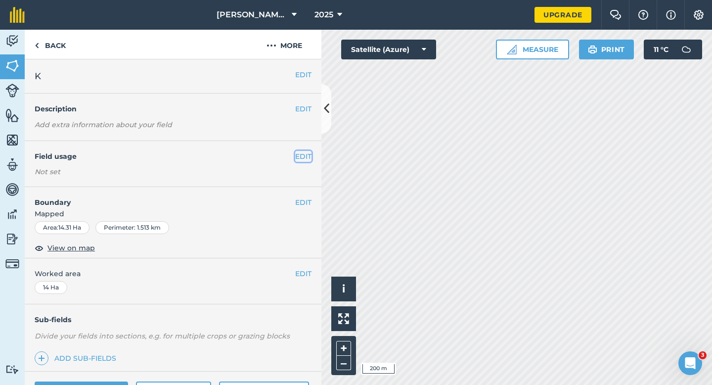
click at [309, 157] on button "EDIT" at bounding box center [303, 156] width 16 height 11
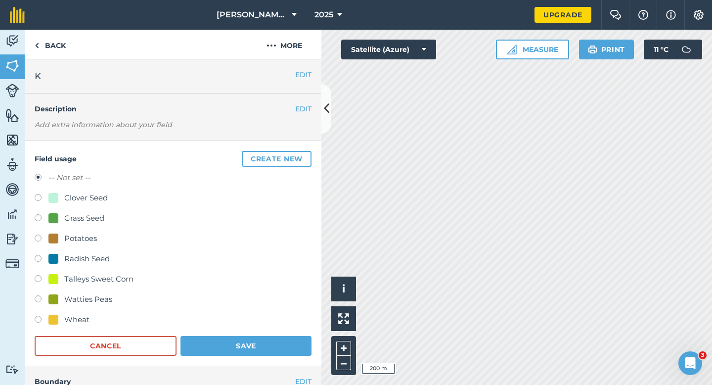
click at [95, 229] on div "-- Not set -- Clover Seed Grass Seed Potatoes Radish Seed Talleys Sweet Corn Wa…" at bounding box center [173, 250] width 277 height 156
click at [95, 222] on div "Grass Seed" at bounding box center [84, 218] width 40 height 12
radio input "true"
radio input "false"
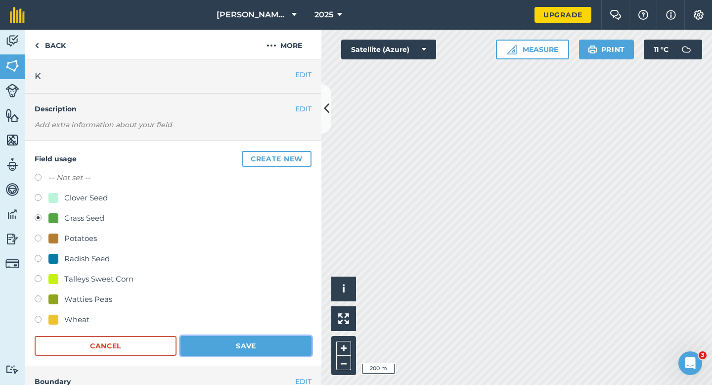
click at [244, 345] on button "Save" at bounding box center [245, 346] width 131 height 20
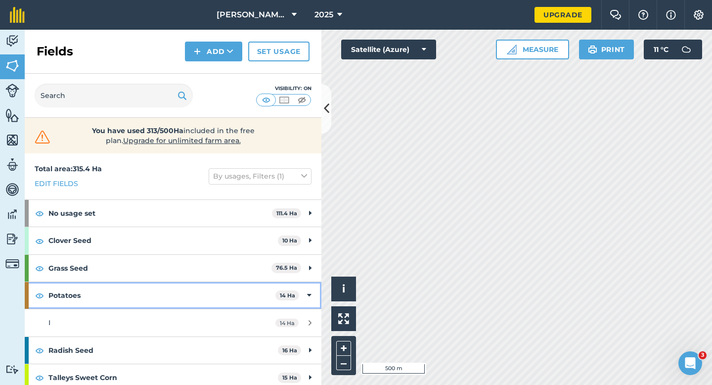
click at [265, 288] on strong "Potatoes" at bounding box center [161, 295] width 227 height 27
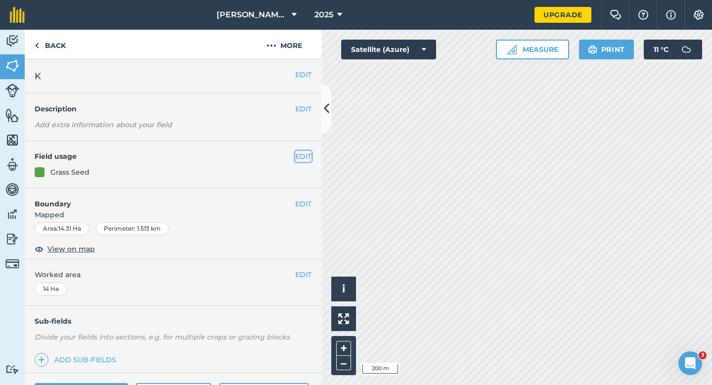
click at [303, 151] on button "EDIT" at bounding box center [303, 156] width 16 height 11
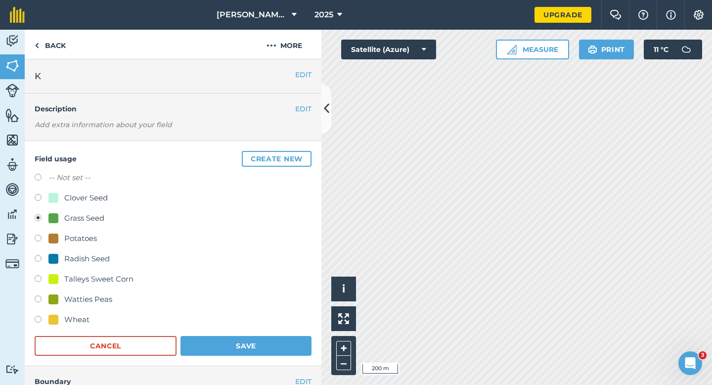
click at [86, 178] on label "-- Not set --" at bounding box center [69, 178] width 42 height 12
radio input "true"
radio input "false"
click at [235, 345] on button "Save" at bounding box center [245, 346] width 131 height 20
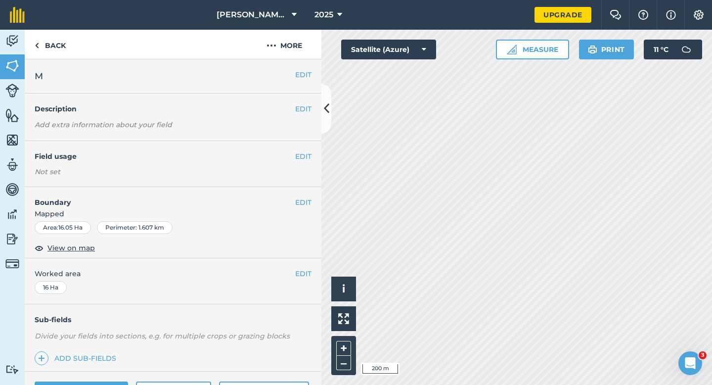
click at [307, 146] on div "EDIT Field usage Not set" at bounding box center [173, 164] width 297 height 46
click at [307, 150] on div "EDIT Field usage Not set" at bounding box center [173, 164] width 297 height 46
click at [307, 152] on button "EDIT" at bounding box center [303, 156] width 16 height 11
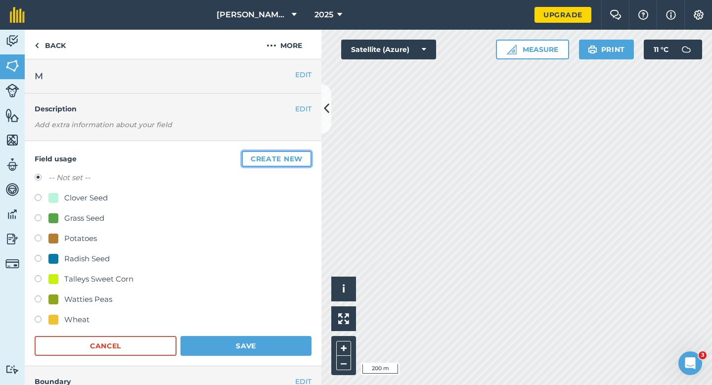
click at [308, 152] on button "Create new" at bounding box center [277, 159] width 70 height 16
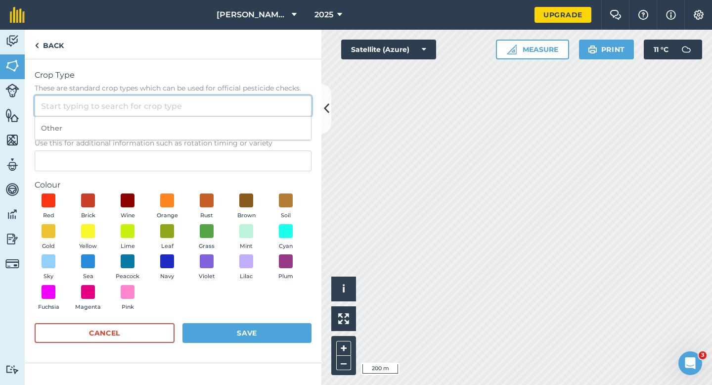
click at [286, 105] on input "Crop Type These are standard crop types which can be used for official pesticid…" at bounding box center [173, 105] width 277 height 21
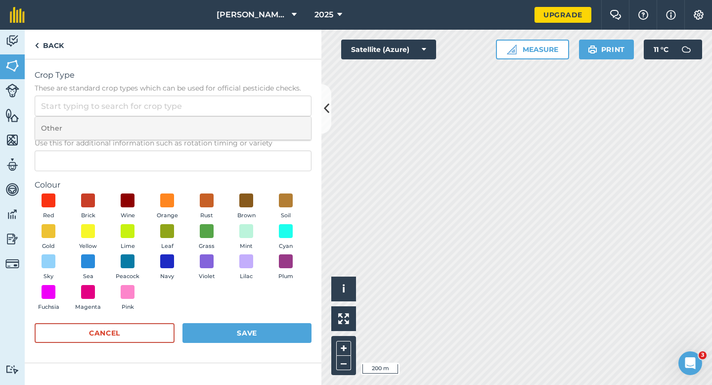
click at [286, 121] on li "Other" at bounding box center [173, 128] width 276 height 23
type input "Other"
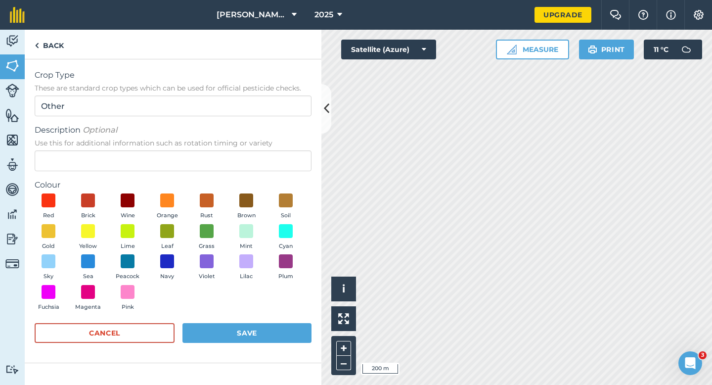
click at [286, 145] on span "Use this for additional information such as rotation timing or variety" at bounding box center [173, 143] width 277 height 10
click at [286, 150] on input "Description Optional Use this for additional information such as rotation timin…" at bounding box center [173, 160] width 277 height 21
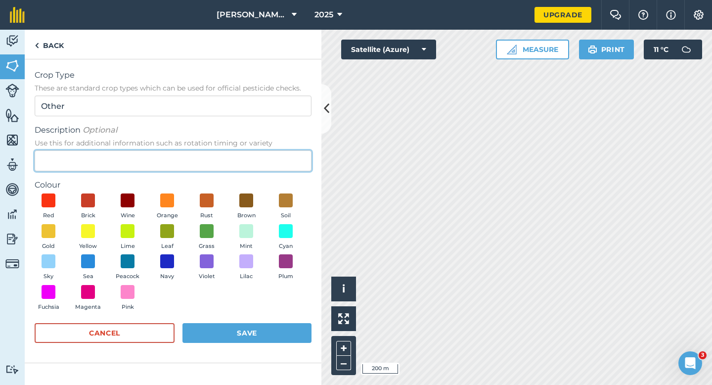
click at [286, 155] on input "Description Optional Use this for additional information such as rotation timin…" at bounding box center [173, 160] width 277 height 21
type input "Barley"
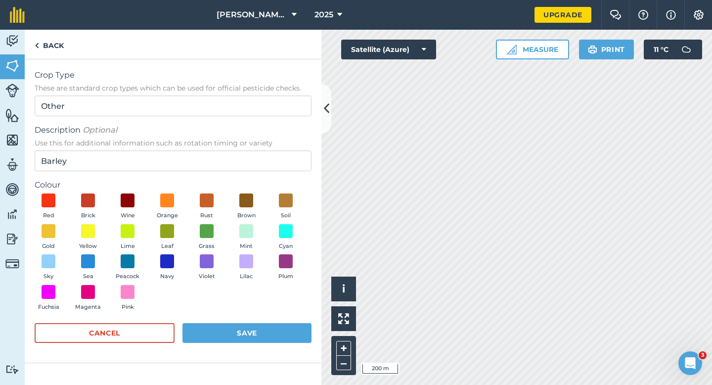
click at [98, 221] on div "Red Brick Wine Orange Rust Brown Soil Gold Yellow Lime Leaf Grass Mint Cyan Sky…" at bounding box center [173, 254] width 277 height 122
click at [98, 236] on button "Yellow" at bounding box center [88, 237] width 28 height 27
click at [250, 331] on button "Save" at bounding box center [246, 333] width 129 height 20
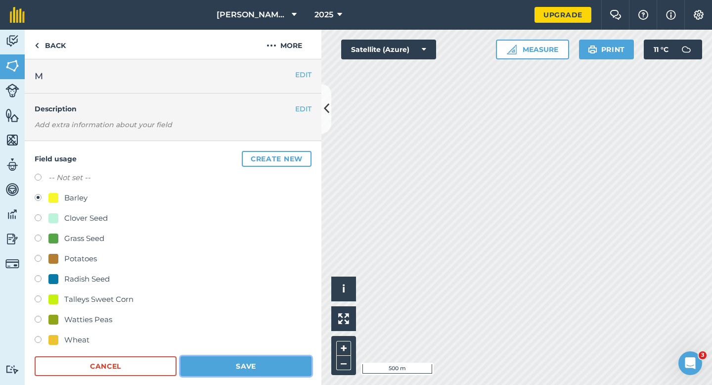
click at [273, 365] on button "Save" at bounding box center [245, 366] width 131 height 20
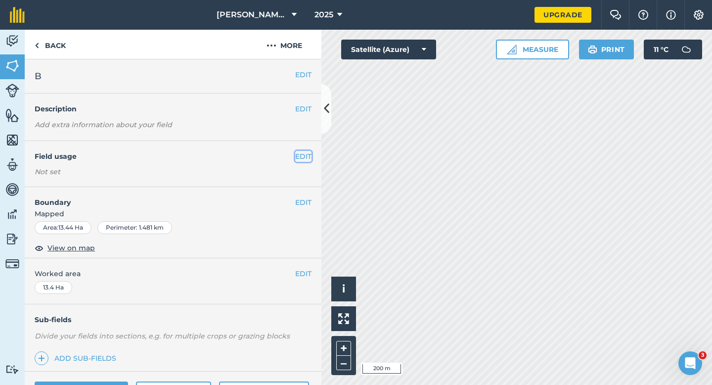
click at [307, 153] on button "EDIT" at bounding box center [303, 156] width 16 height 11
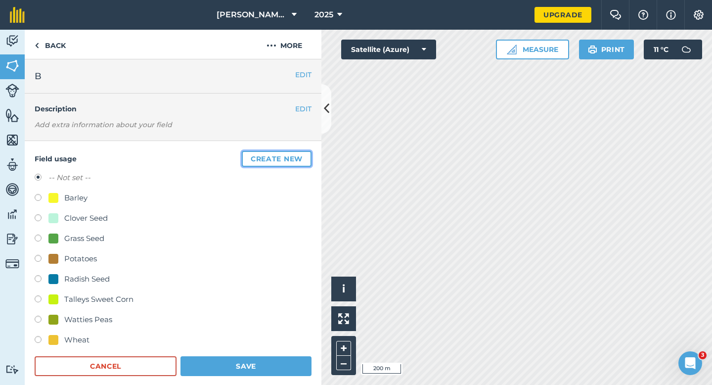
click at [269, 159] on button "Create new" at bounding box center [277, 159] width 70 height 16
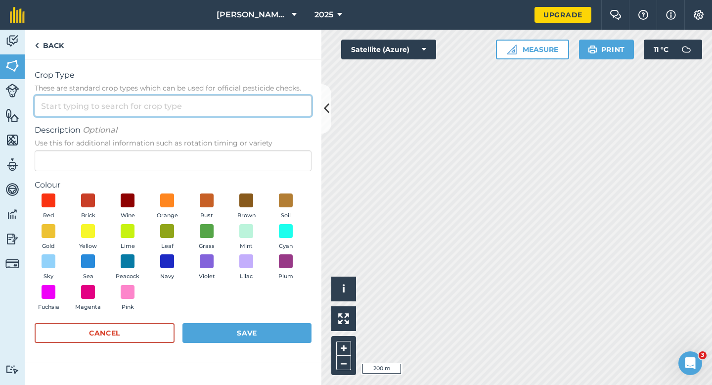
click at [265, 110] on input "Crop Type These are standard crop types which can be used for official pesticid…" at bounding box center [173, 105] width 277 height 21
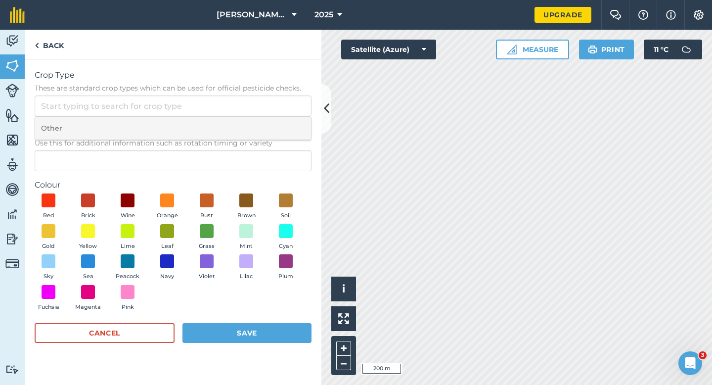
click at [265, 123] on li "Other" at bounding box center [173, 128] width 276 height 23
type input "Other"
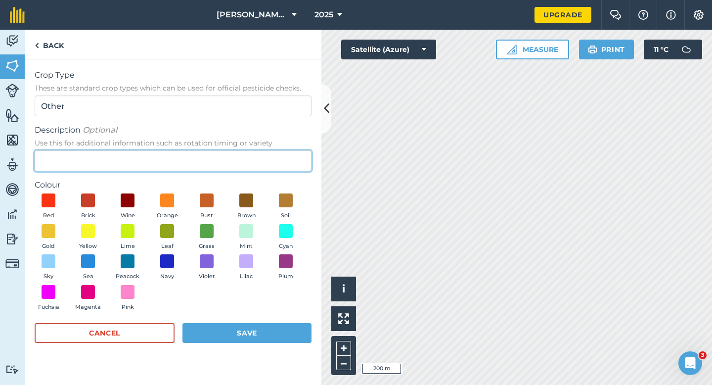
click at [265, 151] on input "Description Optional Use this for additional information such as rotation timin…" at bounding box center [173, 160] width 277 height 21
type input "Spinach Seed"
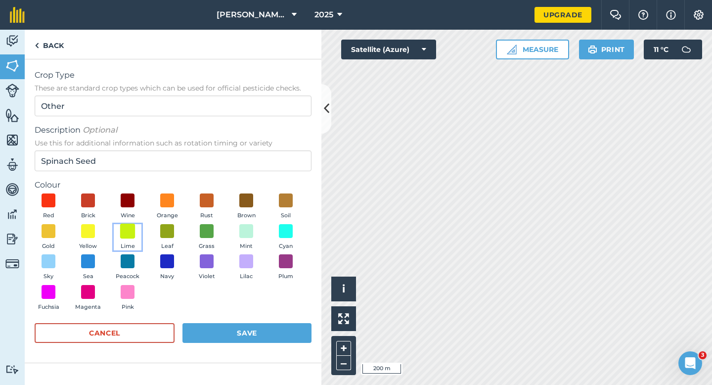
click at [132, 235] on span at bounding box center [127, 230] width 15 height 15
click at [253, 328] on button "Save" at bounding box center [246, 333] width 129 height 20
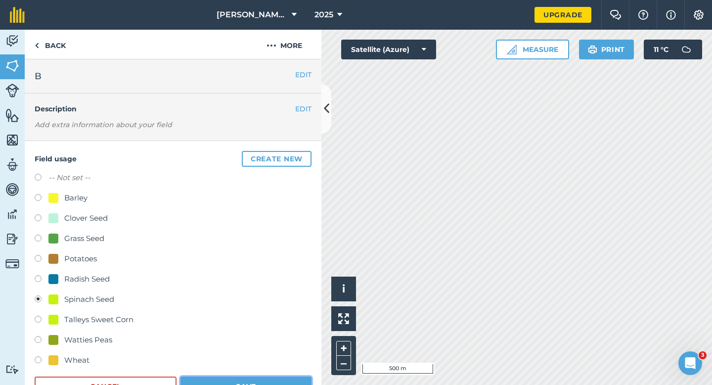
click at [259, 384] on button "Save" at bounding box center [245, 386] width 131 height 20
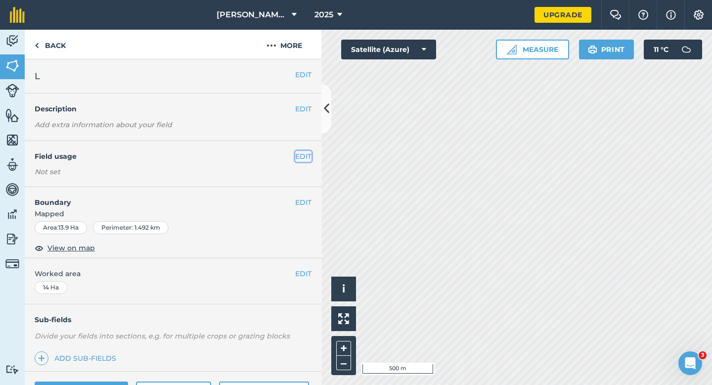
click at [309, 155] on button "EDIT" at bounding box center [303, 156] width 16 height 11
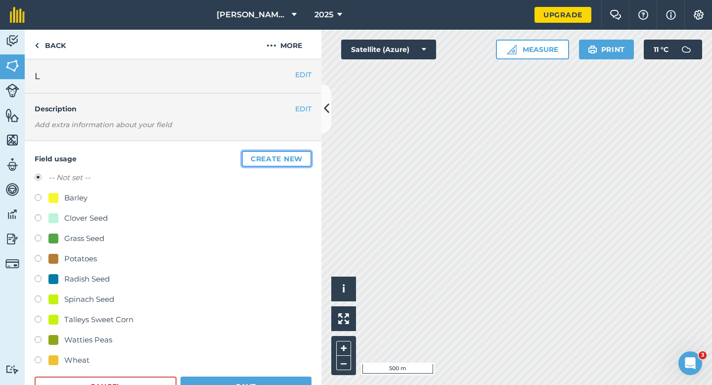
click at [309, 155] on button "Create new" at bounding box center [277, 159] width 70 height 16
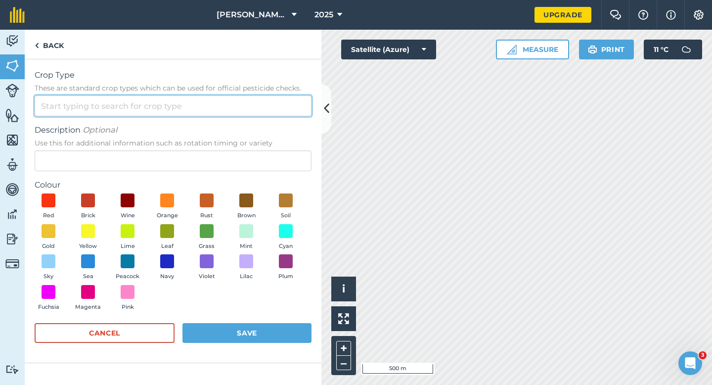
click at [287, 107] on input "Crop Type These are standard crop types which can be used for official pesticid…" at bounding box center [173, 105] width 277 height 21
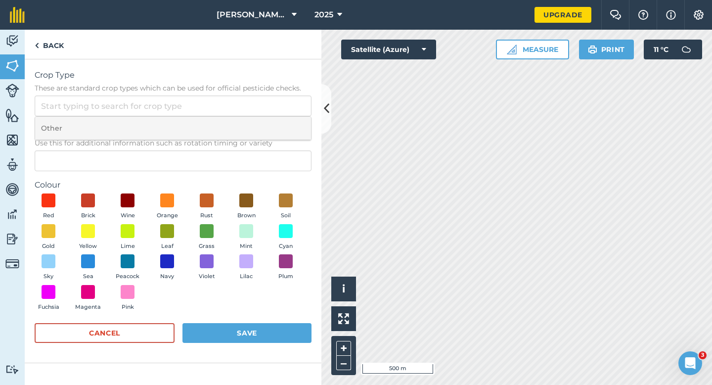
click at [287, 121] on li "Other" at bounding box center [173, 128] width 276 height 23
type input "Other"
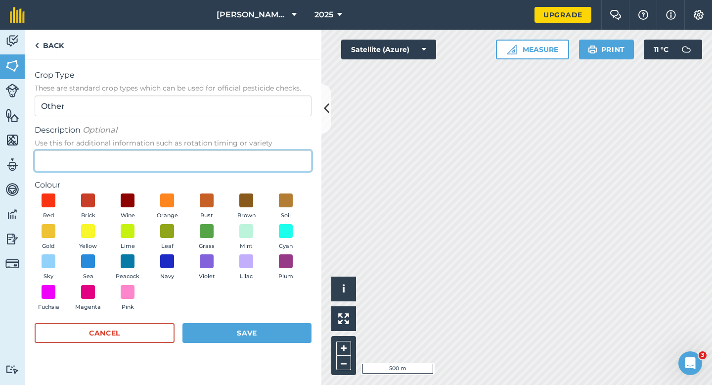
click at [287, 154] on input "Description Optional Use this for additional information such as rotation timin…" at bounding box center [173, 160] width 277 height 21
type input "Kale Seed"
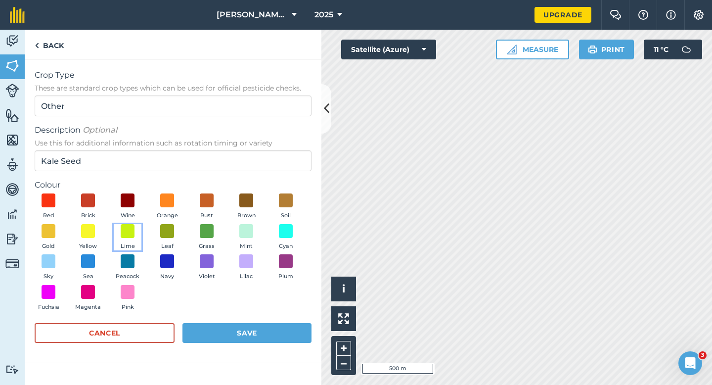
click at [117, 233] on button "Lime" at bounding box center [128, 237] width 28 height 27
click at [231, 343] on div "Cancel Save" at bounding box center [173, 338] width 277 height 30
click at [233, 341] on button "Save" at bounding box center [246, 333] width 129 height 20
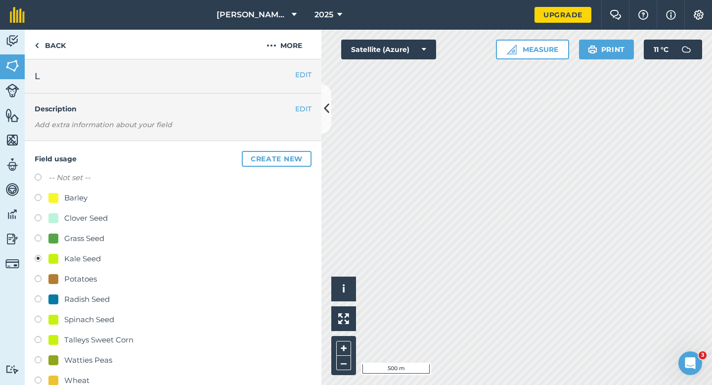
scroll to position [319, 0]
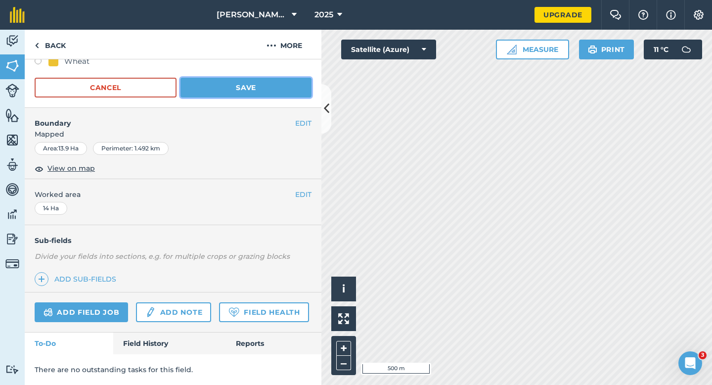
click at [273, 80] on button "Save" at bounding box center [245, 88] width 131 height 20
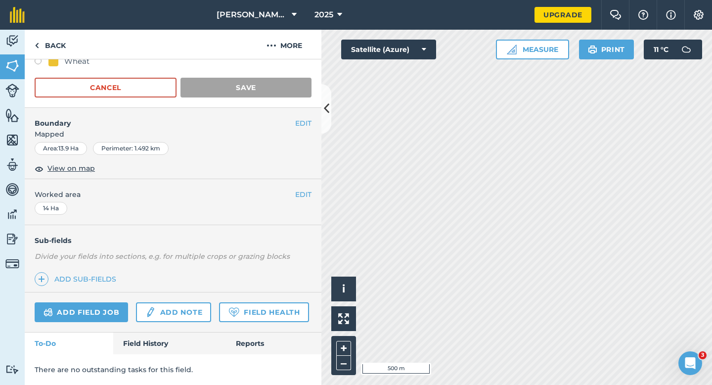
scroll to position [81, 0]
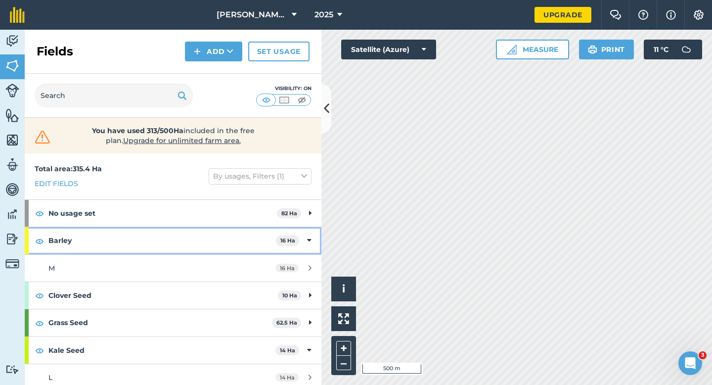
click at [239, 245] on strong "Barley" at bounding box center [161, 240] width 227 height 27
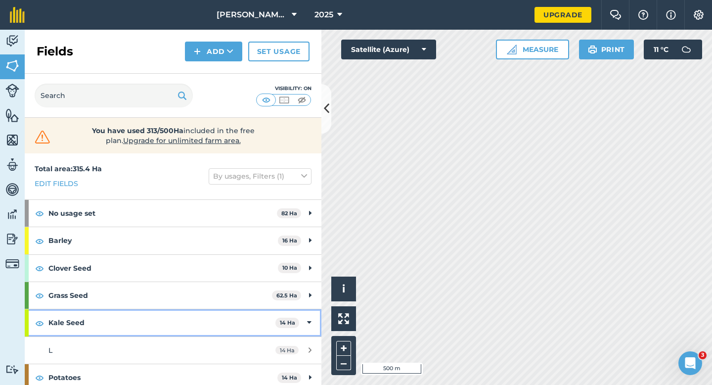
click at [243, 313] on strong "Kale Seed" at bounding box center [161, 322] width 227 height 27
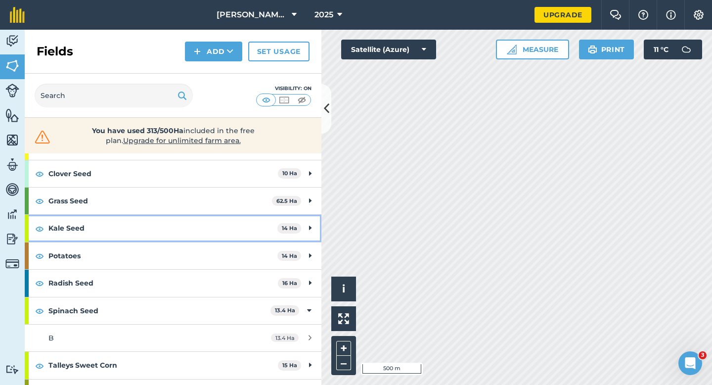
scroll to position [105, 0]
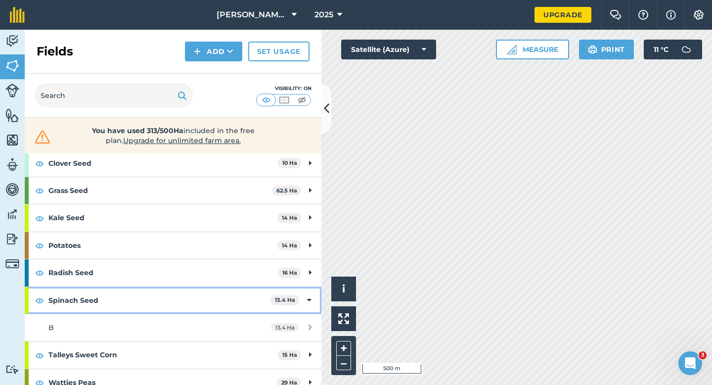
click at [247, 303] on strong "Spinach Seed" at bounding box center [159, 300] width 222 height 27
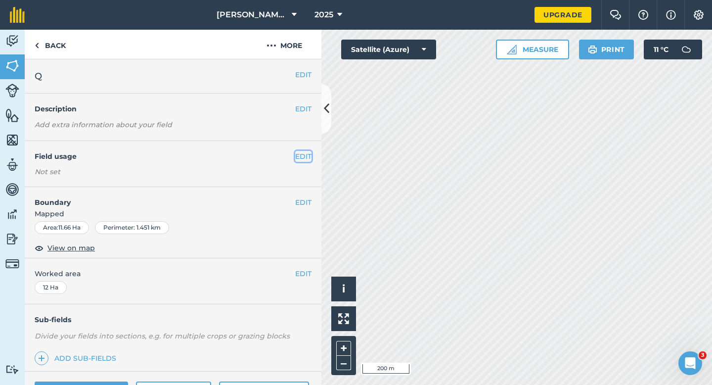
click at [308, 159] on button "EDIT" at bounding box center [303, 156] width 16 height 11
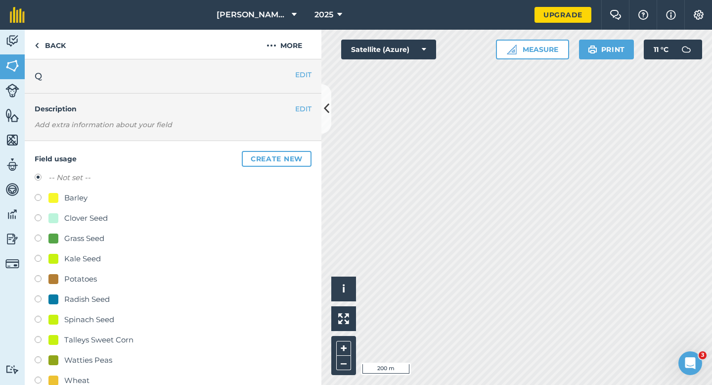
click at [72, 228] on div "-- Not set -- Barley Clover Seed Grass Seed Kale Seed Potatoes Radish Seed Spin…" at bounding box center [173, 280] width 277 height 217
click at [72, 226] on div "-- Not set -- Barley Clover Seed Grass Seed Kale Seed Potatoes Radish Seed Spin…" at bounding box center [173, 280] width 277 height 217
click at [72, 225] on div "Clover Seed" at bounding box center [173, 219] width 277 height 14
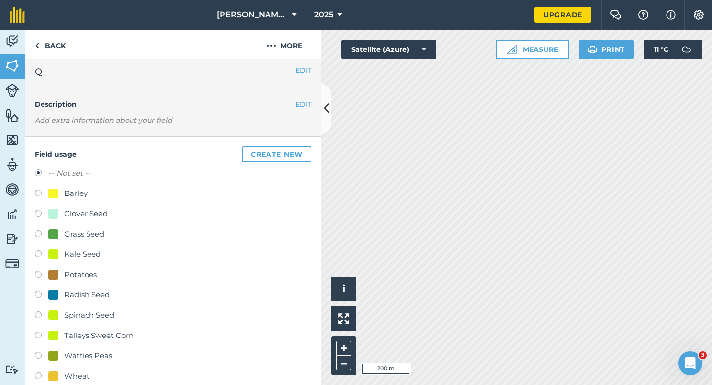
click at [72, 216] on div "Clover Seed" at bounding box center [86, 214] width 44 height 12
radio input "true"
radio input "false"
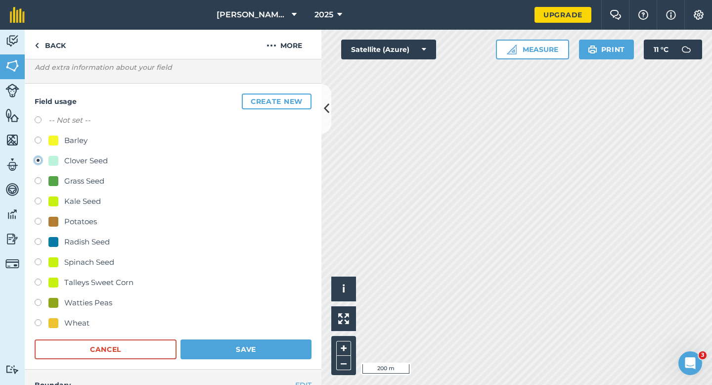
scroll to position [83, 0]
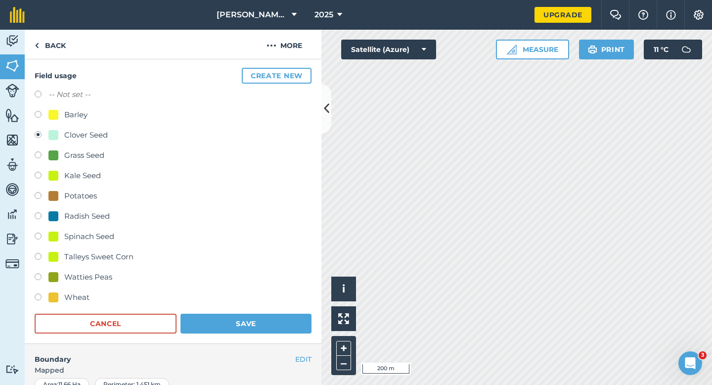
click at [228, 336] on div "Field usage Create new -- Not set -- Barley Clover Seed Grass Seed Kale Seed Po…" at bounding box center [173, 201] width 297 height 286
click at [228, 324] on button "Save" at bounding box center [245, 323] width 131 height 20
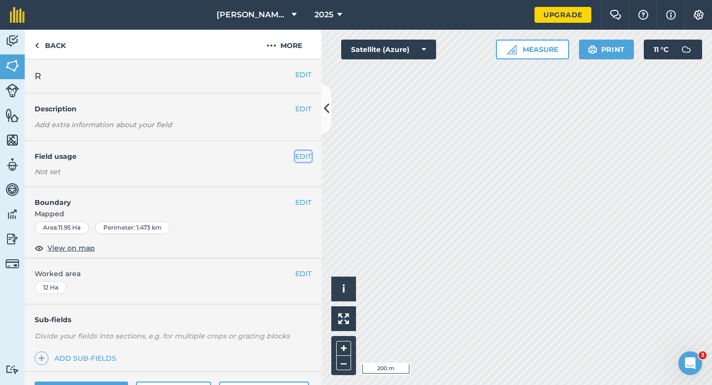
click at [307, 157] on button "EDIT" at bounding box center [303, 156] width 16 height 11
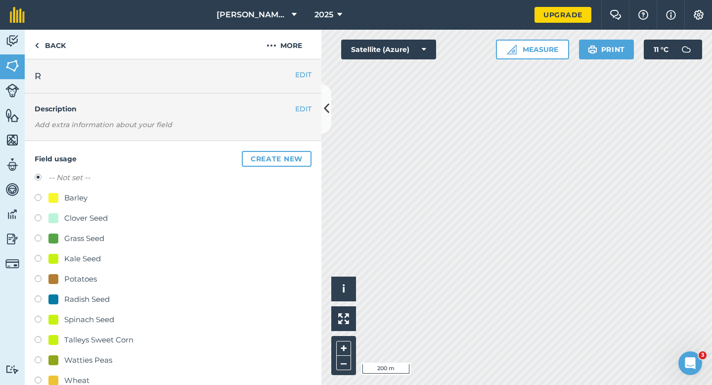
click at [62, 197] on div "Barley" at bounding box center [67, 198] width 39 height 12
radio input "true"
radio input "false"
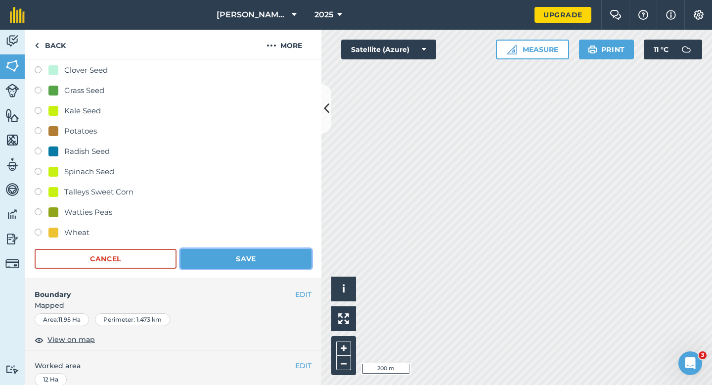
click at [217, 256] on button "Save" at bounding box center [245, 259] width 131 height 20
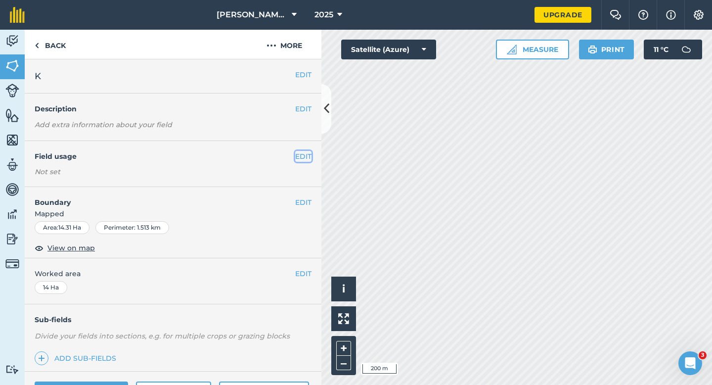
click at [300, 155] on button "EDIT" at bounding box center [303, 156] width 16 height 11
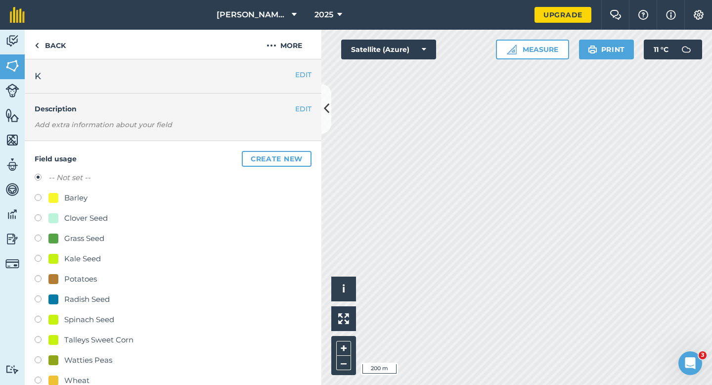
click at [71, 199] on div "Barley" at bounding box center [75, 198] width 23 height 12
radio input "true"
radio input "false"
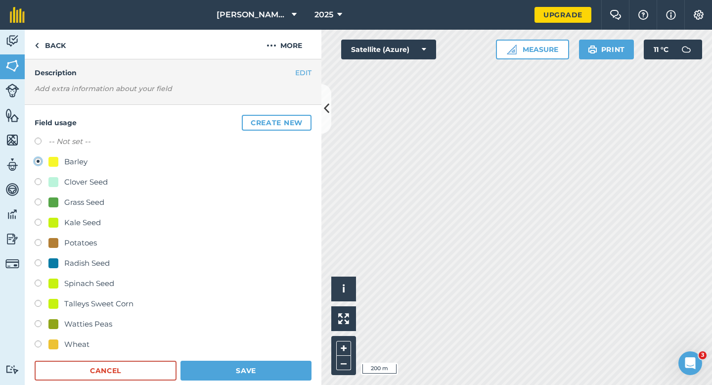
scroll to position [55, 0]
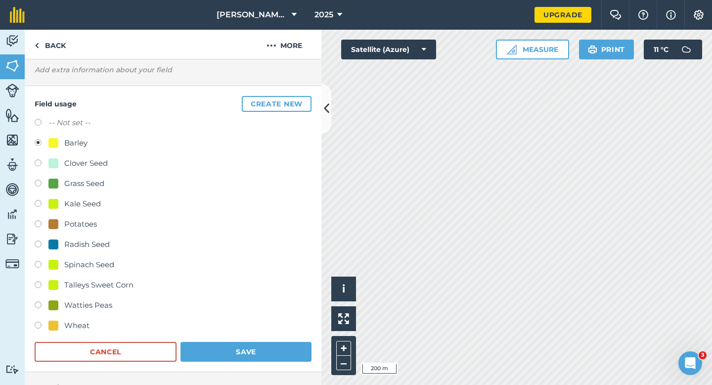
click at [241, 339] on form "-- Not set -- Barley Clover Seed Grass Seed Kale Seed Potatoes Radish Seed Spin…" at bounding box center [173, 239] width 277 height 245
click at [241, 346] on button "Save" at bounding box center [245, 352] width 131 height 20
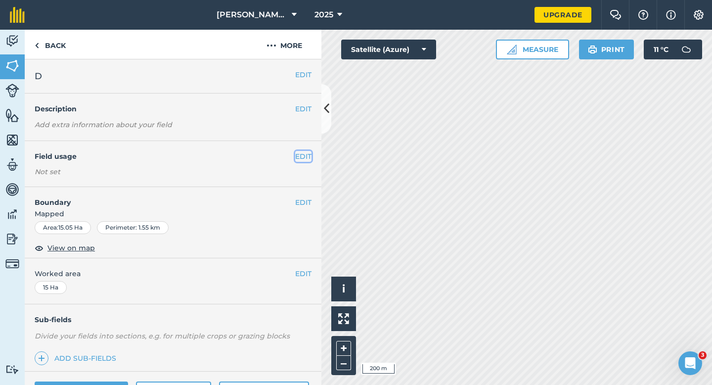
click at [308, 157] on button "EDIT" at bounding box center [303, 156] width 16 height 11
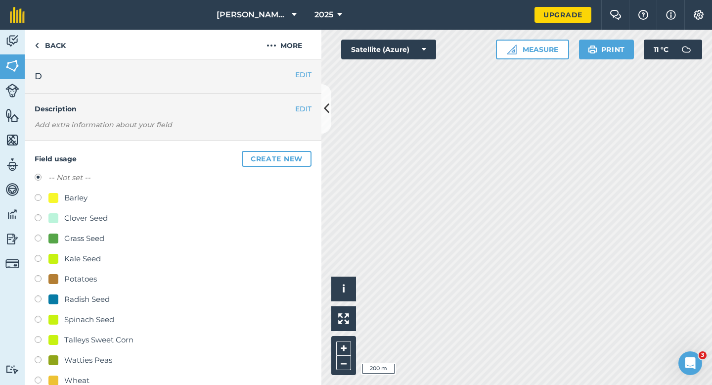
scroll to position [20, 0]
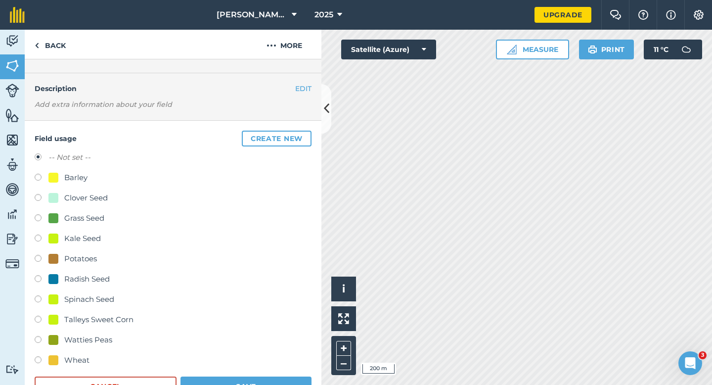
click at [65, 354] on div "Wheat" at bounding box center [76, 360] width 25 height 12
radio input "true"
radio input "false"
click at [214, 384] on button "Save" at bounding box center [245, 386] width 131 height 20
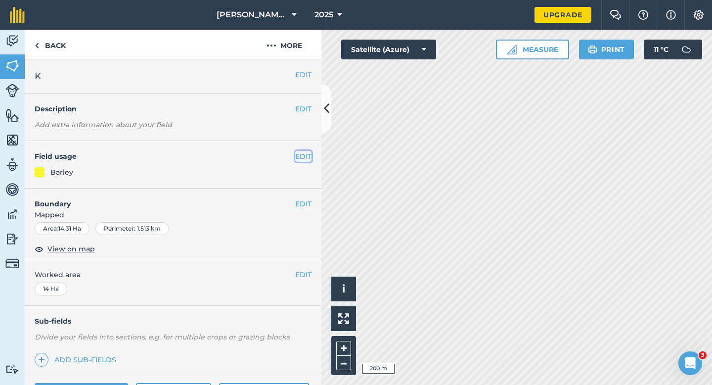
click at [302, 153] on button "EDIT" at bounding box center [303, 156] width 16 height 11
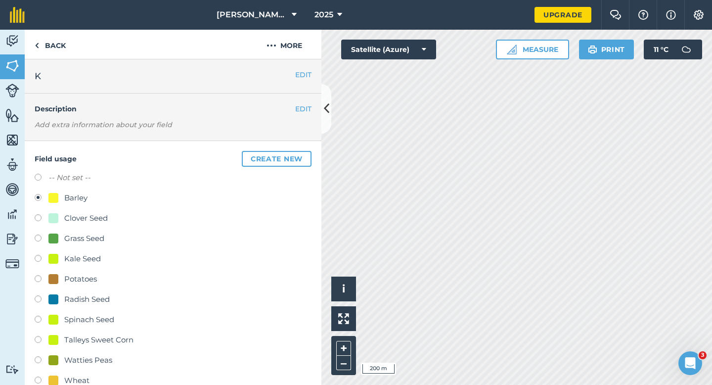
click at [82, 244] on div "Grass Seed" at bounding box center [173, 239] width 277 height 14
click at [82, 243] on div "Grass Seed" at bounding box center [84, 238] width 40 height 12
radio input "true"
radio input "false"
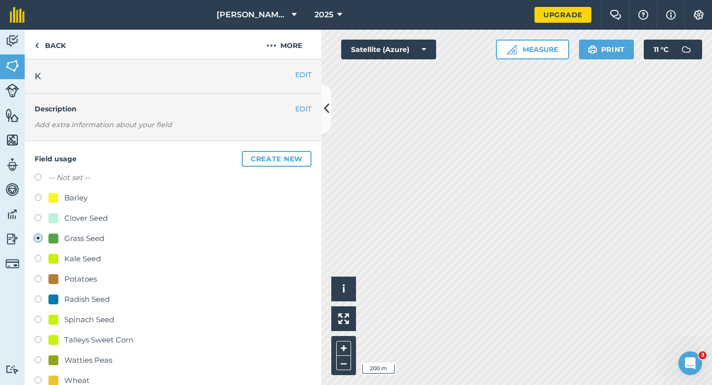
scroll to position [87, 0]
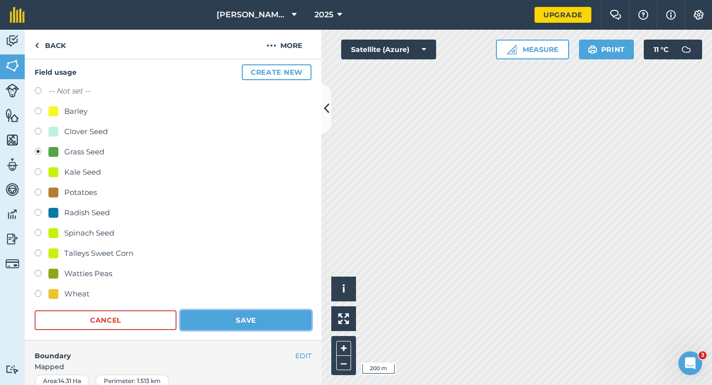
click at [259, 319] on button "Save" at bounding box center [245, 320] width 131 height 20
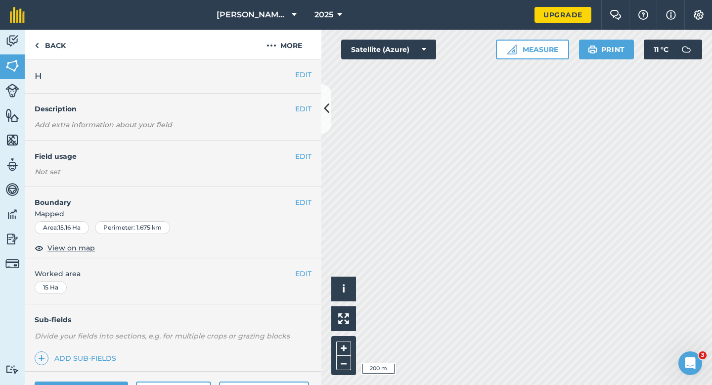
click at [303, 163] on div "EDIT Field usage Not set" at bounding box center [173, 164] width 297 height 46
click at [303, 160] on button "EDIT" at bounding box center [303, 156] width 16 height 11
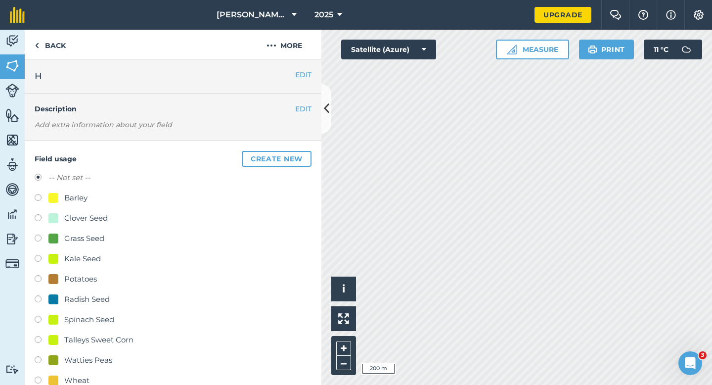
click at [81, 200] on div "Barley" at bounding box center [75, 198] width 23 height 12
radio input "true"
radio input "false"
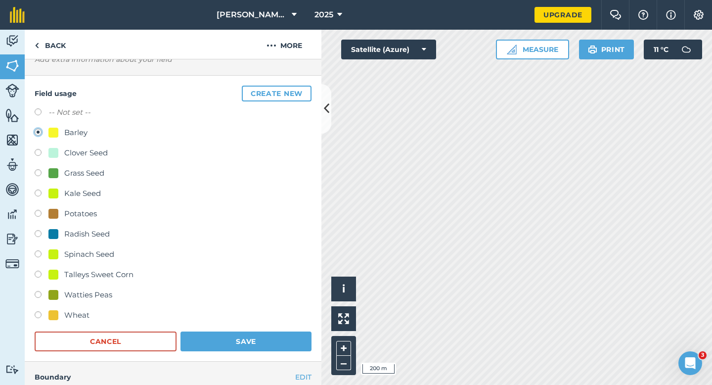
scroll to position [99, 0]
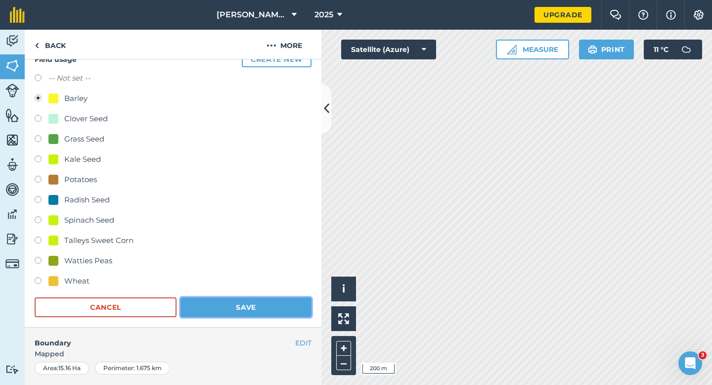
click at [223, 314] on button "Save" at bounding box center [245, 307] width 131 height 20
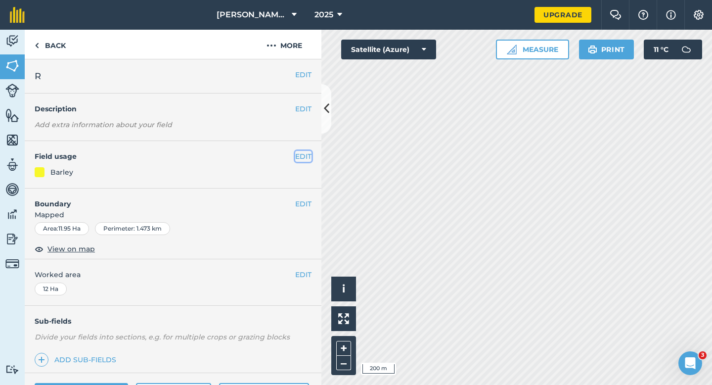
click at [304, 152] on button "EDIT" at bounding box center [303, 156] width 16 height 11
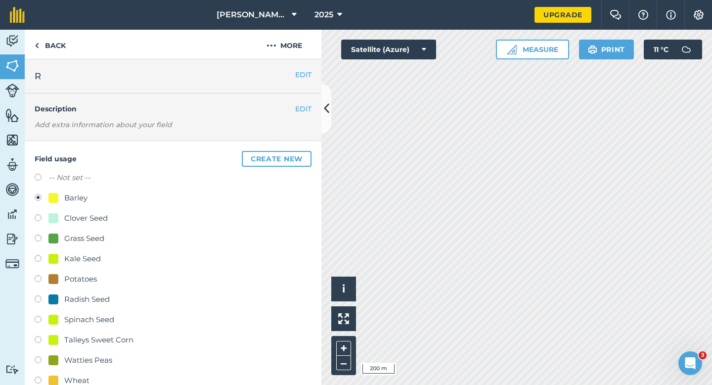
click at [76, 235] on div "Grass Seed" at bounding box center [84, 238] width 40 height 12
radio input "true"
radio input "false"
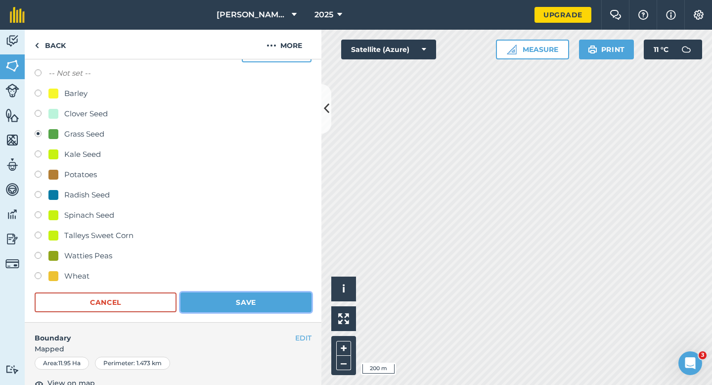
click at [251, 305] on button "Save" at bounding box center [245, 302] width 131 height 20
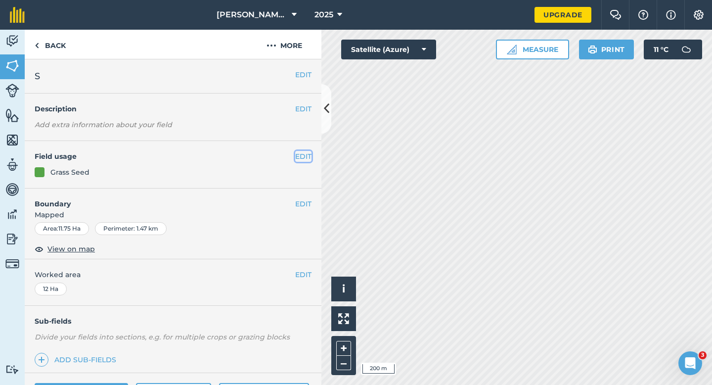
click at [299, 155] on button "EDIT" at bounding box center [303, 156] width 16 height 11
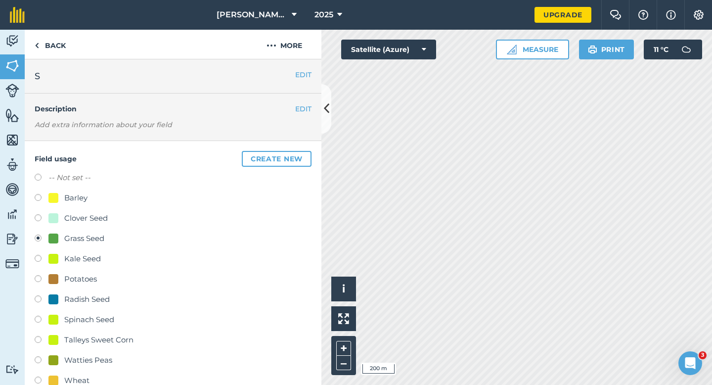
click at [69, 194] on div "Barley" at bounding box center [75, 198] width 23 height 12
radio input "true"
radio input "false"
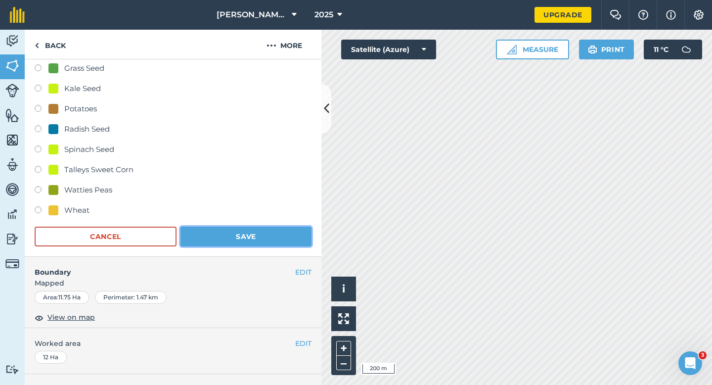
click at [192, 237] on button "Save" at bounding box center [245, 236] width 131 height 20
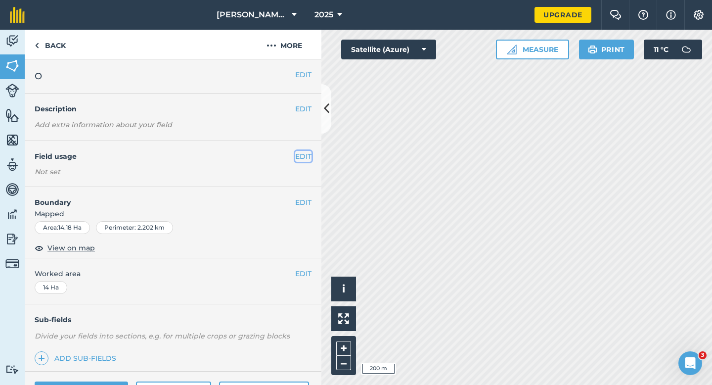
click at [308, 155] on button "EDIT" at bounding box center [303, 156] width 16 height 11
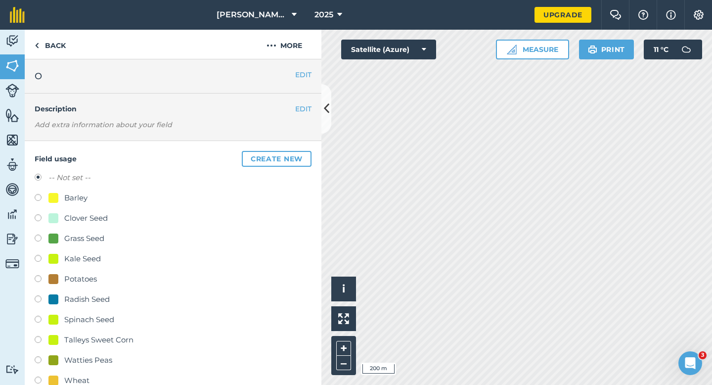
click at [62, 215] on div "Clover Seed" at bounding box center [77, 218] width 59 height 12
radio input "true"
radio input "false"
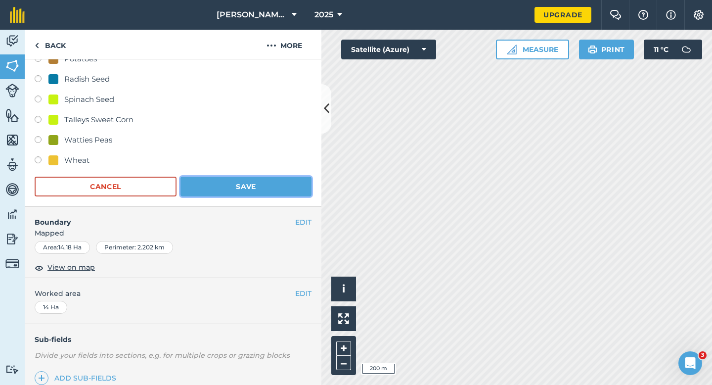
click at [244, 190] on button "Save" at bounding box center [245, 187] width 131 height 20
